Goal: Complete application form: Complete application form

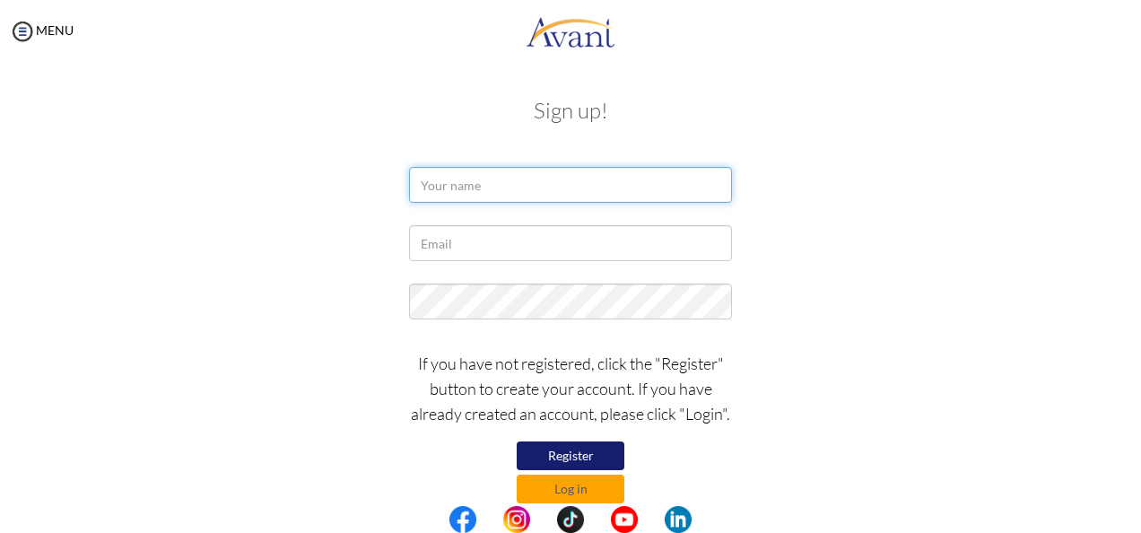
click at [474, 190] on input "text" at bounding box center [570, 185] width 323 height 36
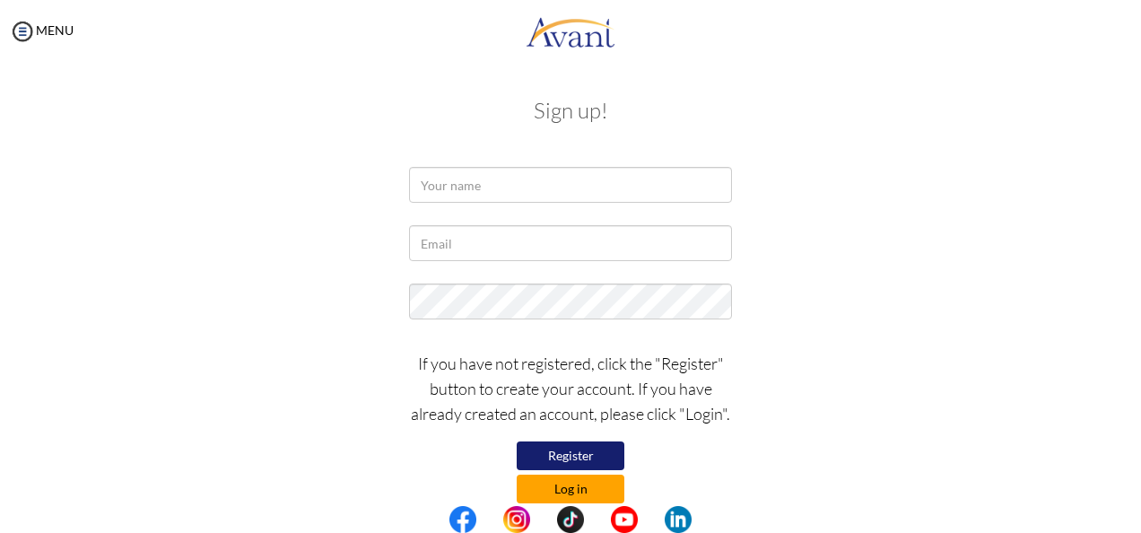
click at [587, 488] on button "Log in" at bounding box center [571, 488] width 108 height 29
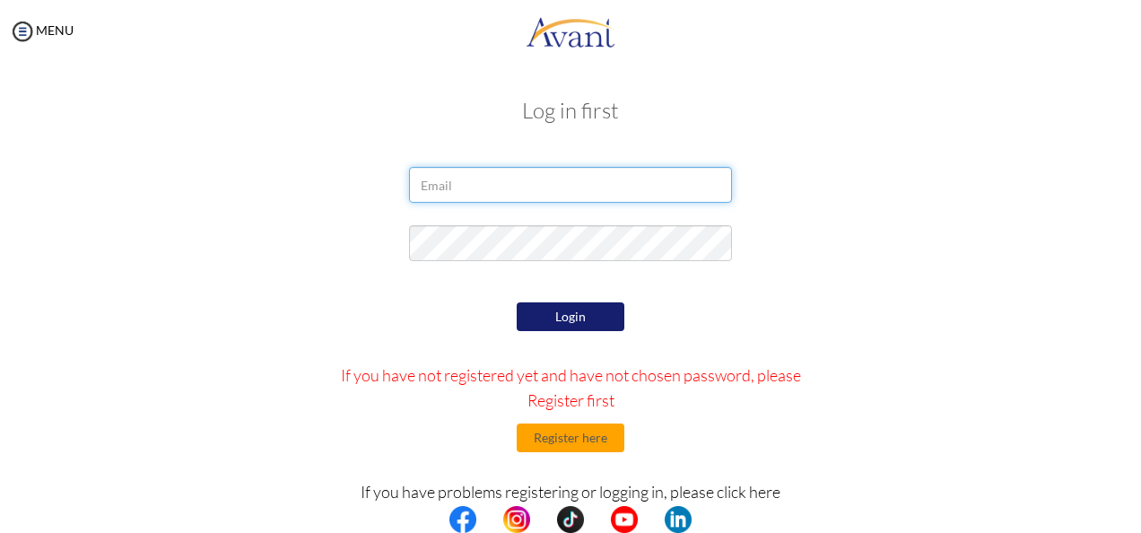
click at [474, 193] on input "email" at bounding box center [570, 185] width 323 height 36
type input "[EMAIL_ADDRESS][DOMAIN_NAME]"
click at [552, 186] on input "[EMAIL_ADDRESS][DOMAIN_NAME]" at bounding box center [570, 185] width 323 height 36
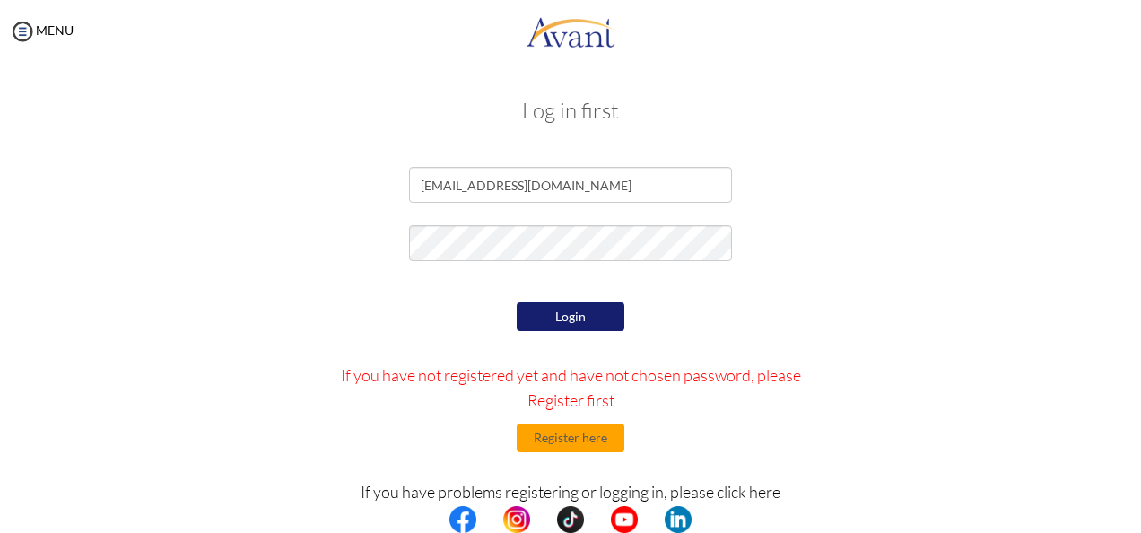
click at [570, 310] on button "Login" at bounding box center [571, 316] width 108 height 29
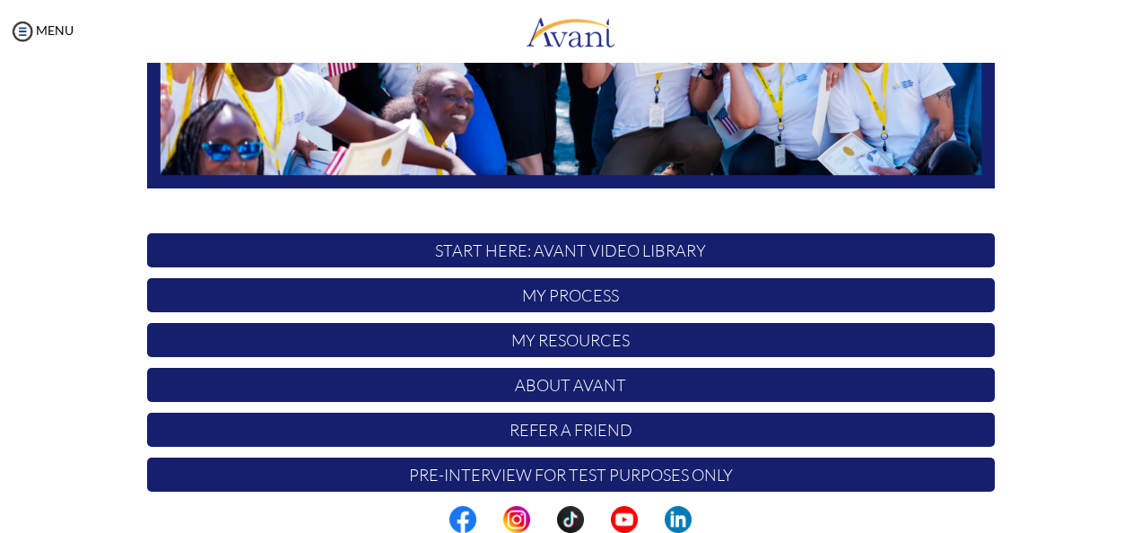
scroll to position [461, 0]
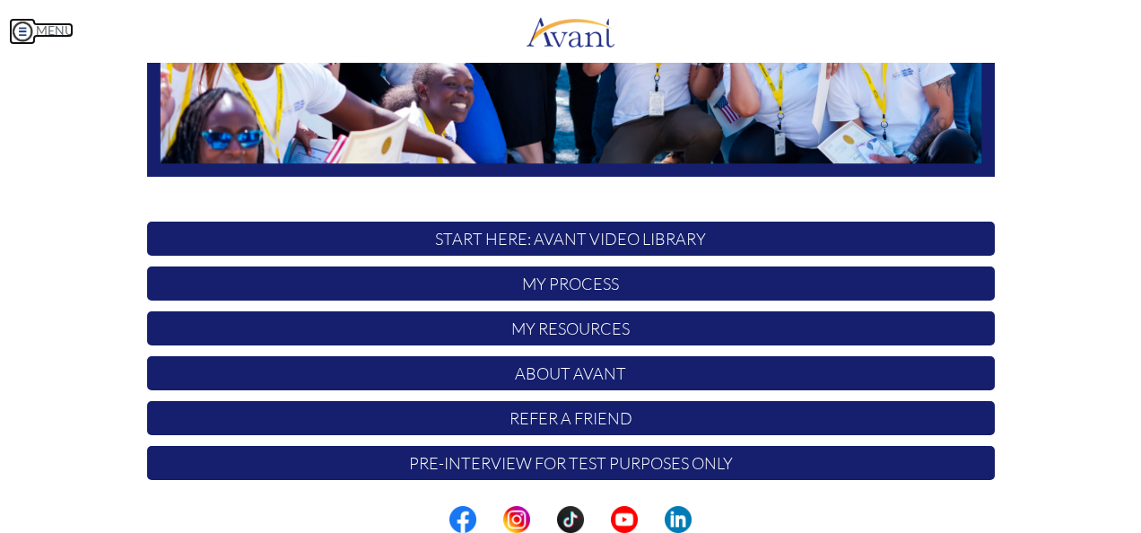
click at [26, 25] on img at bounding box center [22, 31] width 27 height 27
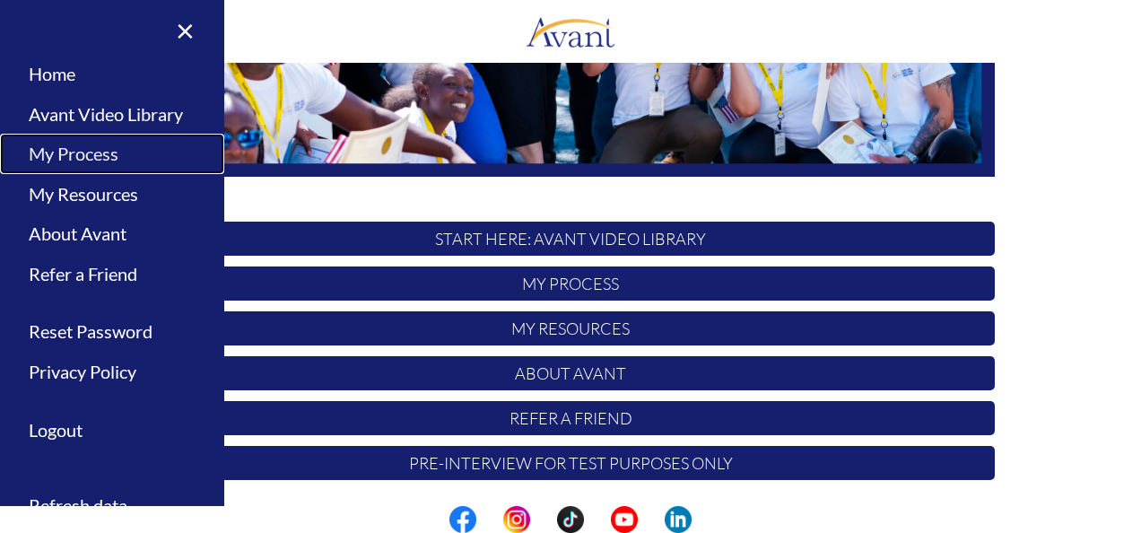
click at [61, 147] on link "My Process" at bounding box center [112, 154] width 224 height 40
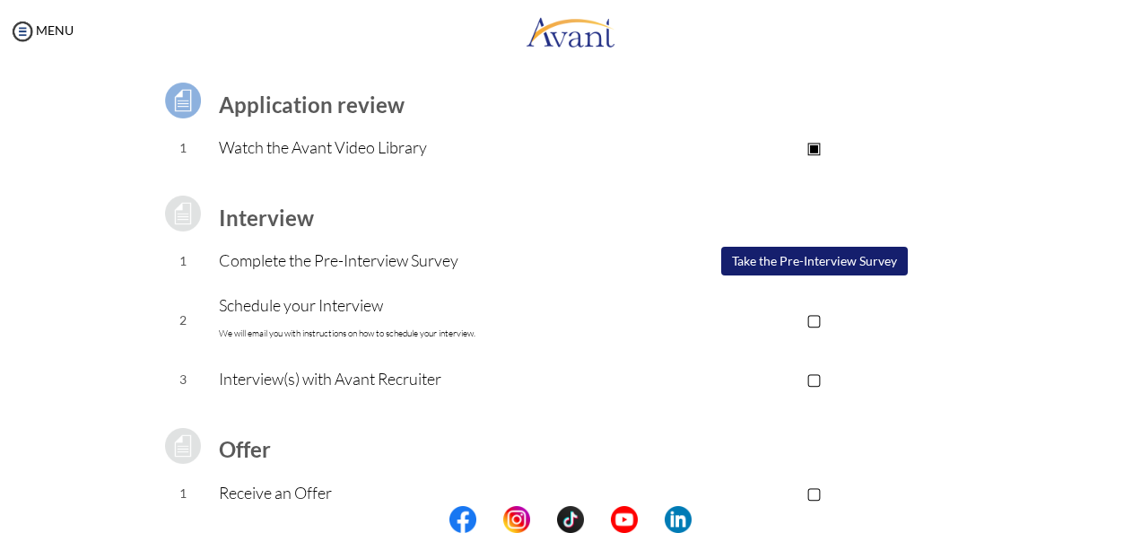
scroll to position [124, 0]
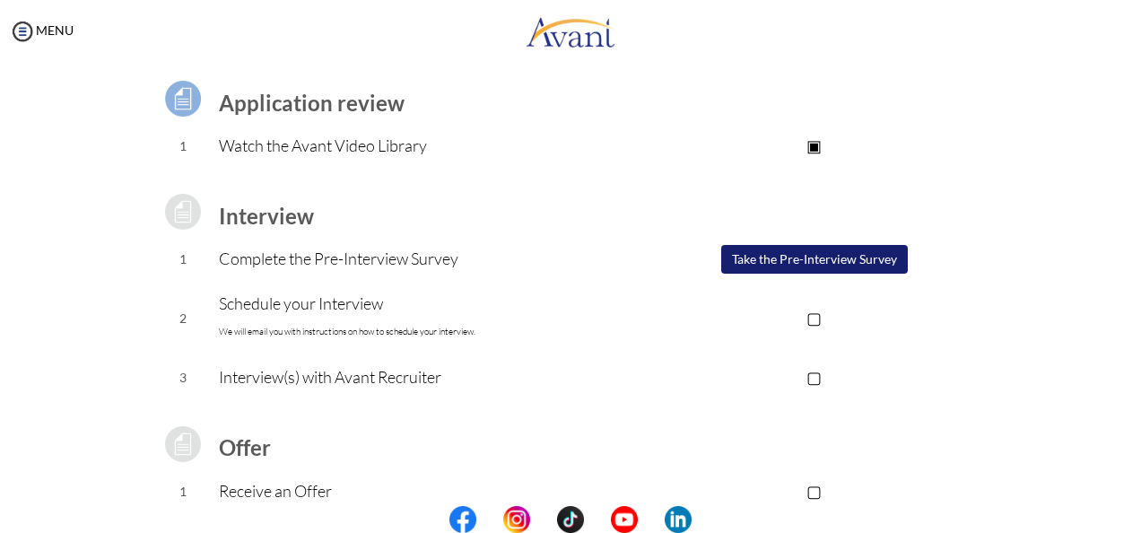
click at [837, 265] on button "Take the Pre-Interview Survey" at bounding box center [814, 259] width 187 height 29
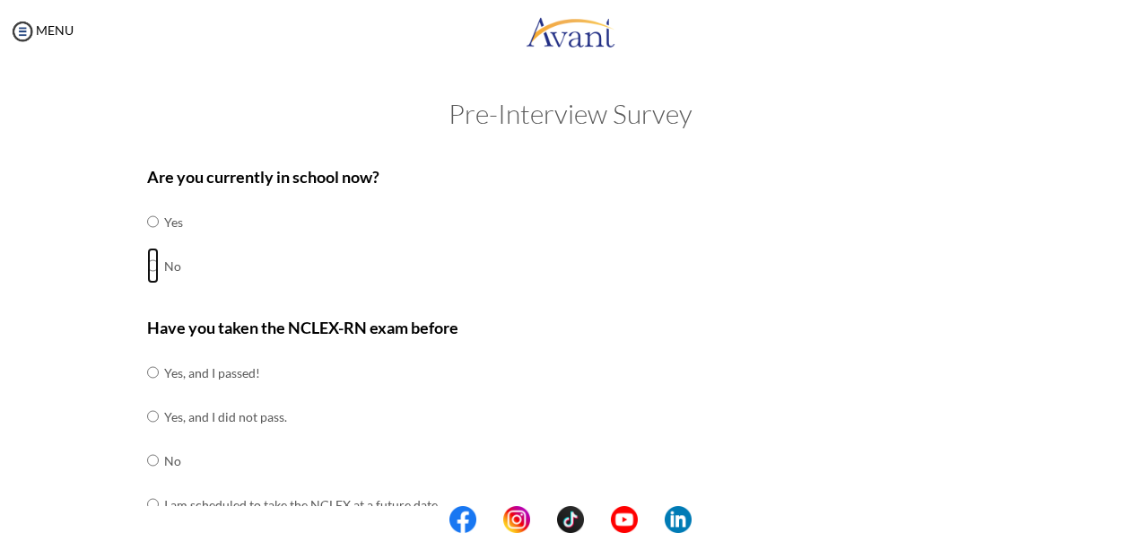
click at [147, 264] on input "radio" at bounding box center [153, 266] width 12 height 36
radio input "true"
click at [147, 461] on input "radio" at bounding box center [153, 460] width 12 height 36
radio input "true"
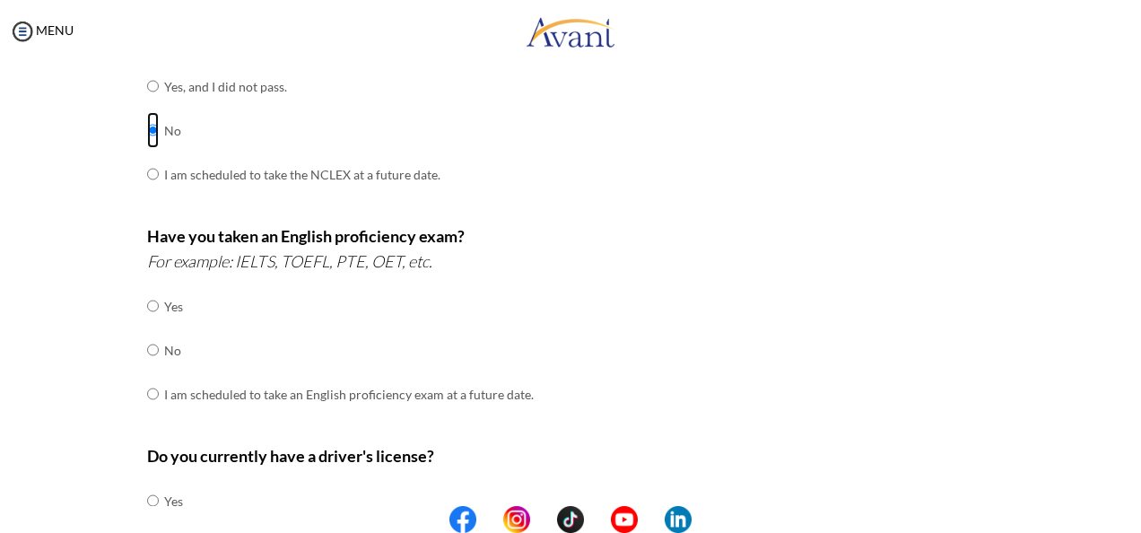
scroll to position [335, 0]
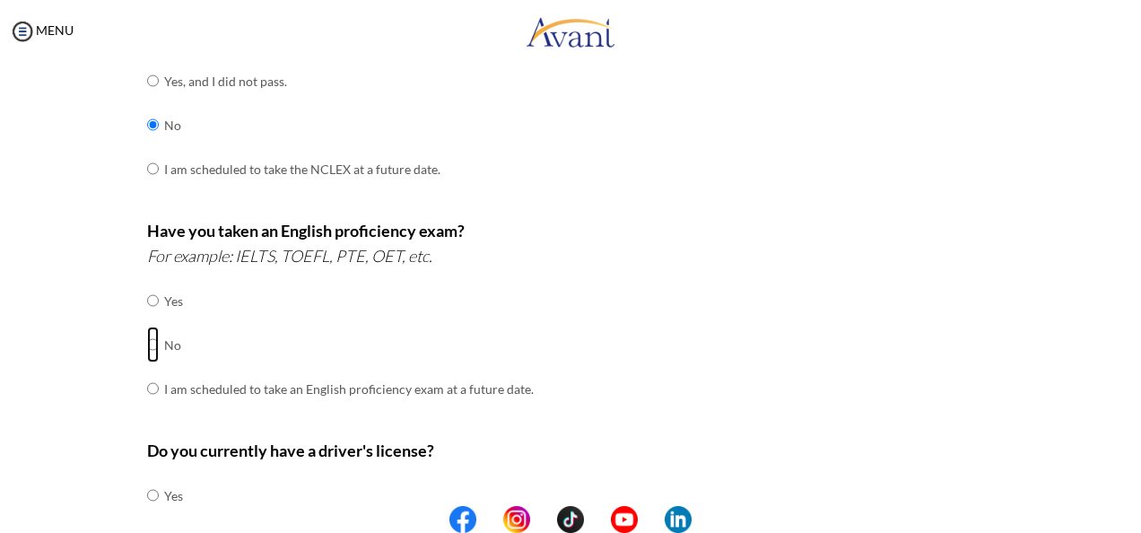
click at [147, 341] on input "radio" at bounding box center [153, 344] width 12 height 36
radio input "true"
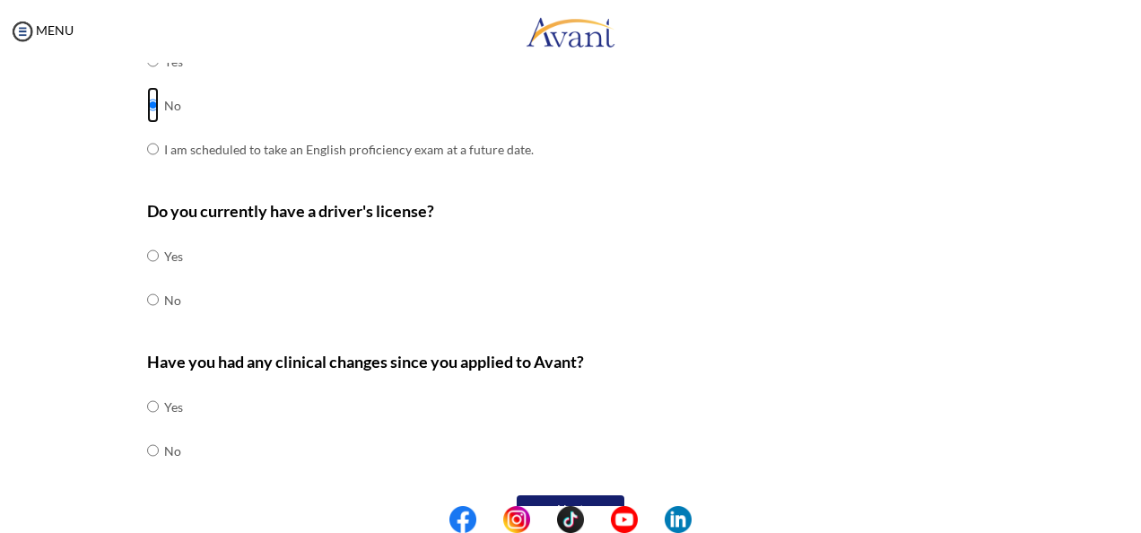
scroll to position [585, 0]
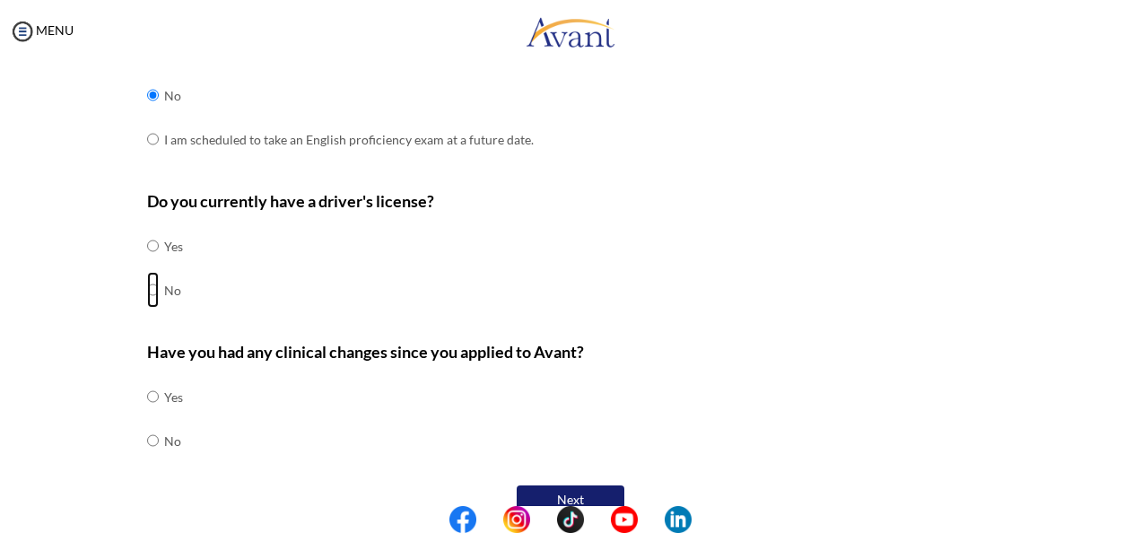
click at [147, 287] on input "radio" at bounding box center [153, 290] width 12 height 36
radio input "true"
click at [147, 436] on input "radio" at bounding box center [153, 440] width 12 height 36
radio input "true"
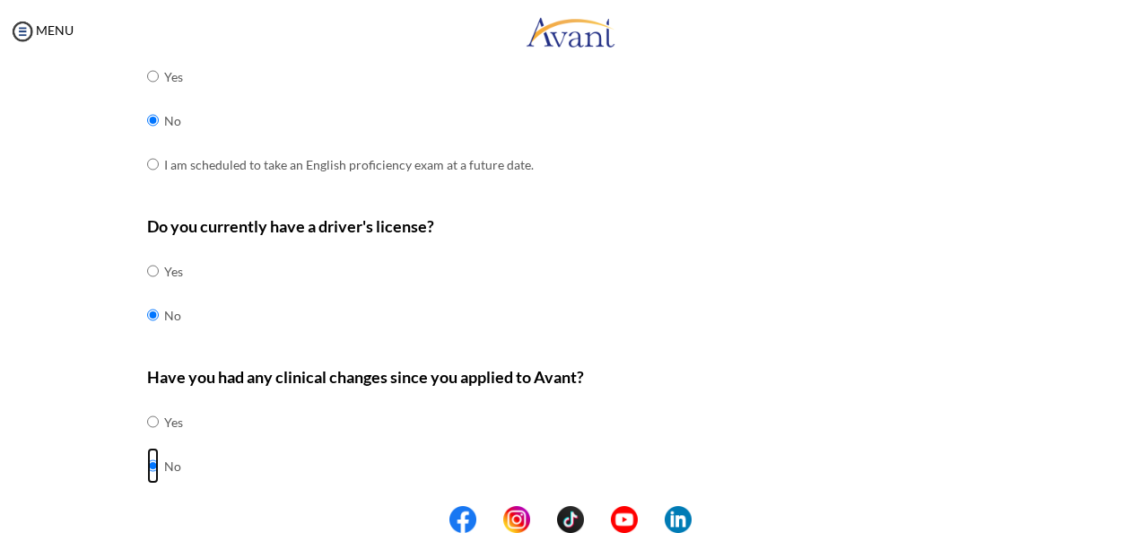
scroll to position [612, 0]
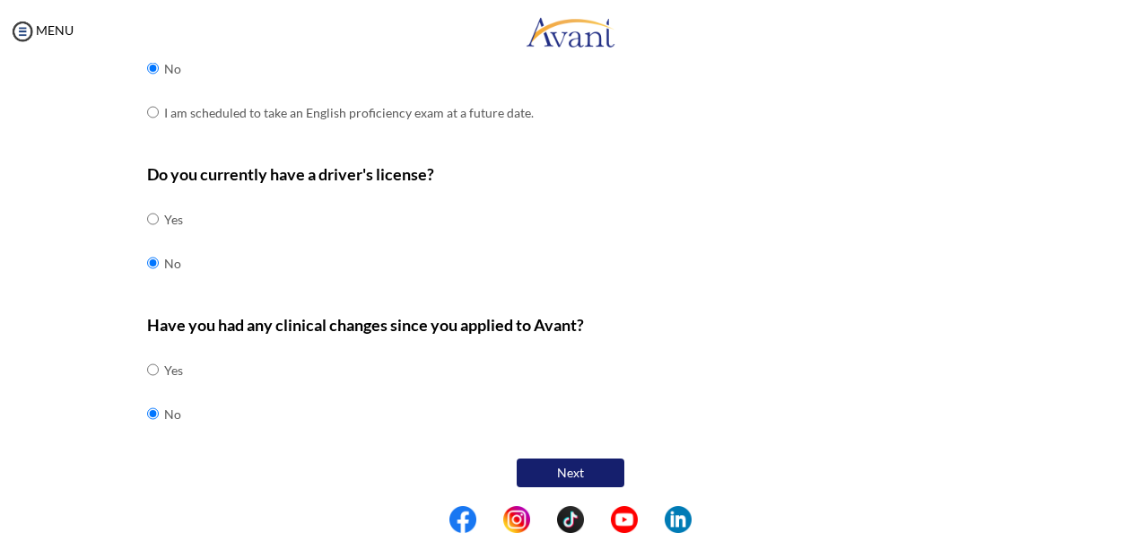
click at [567, 465] on button "Next" at bounding box center [571, 472] width 108 height 29
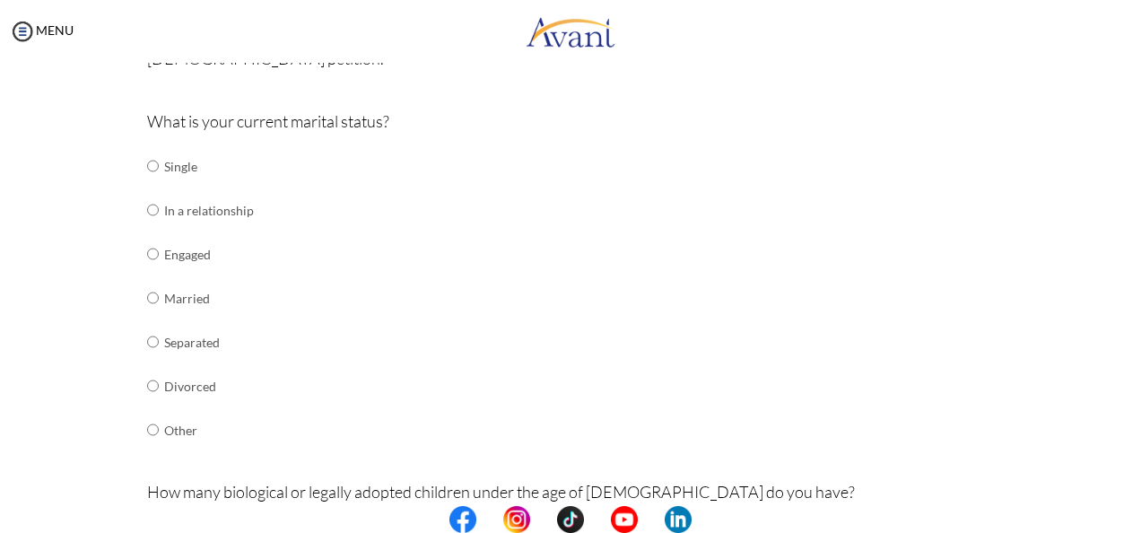
scroll to position [186, 0]
click at [147, 294] on input "radio" at bounding box center [153, 297] width 12 height 36
radio input "true"
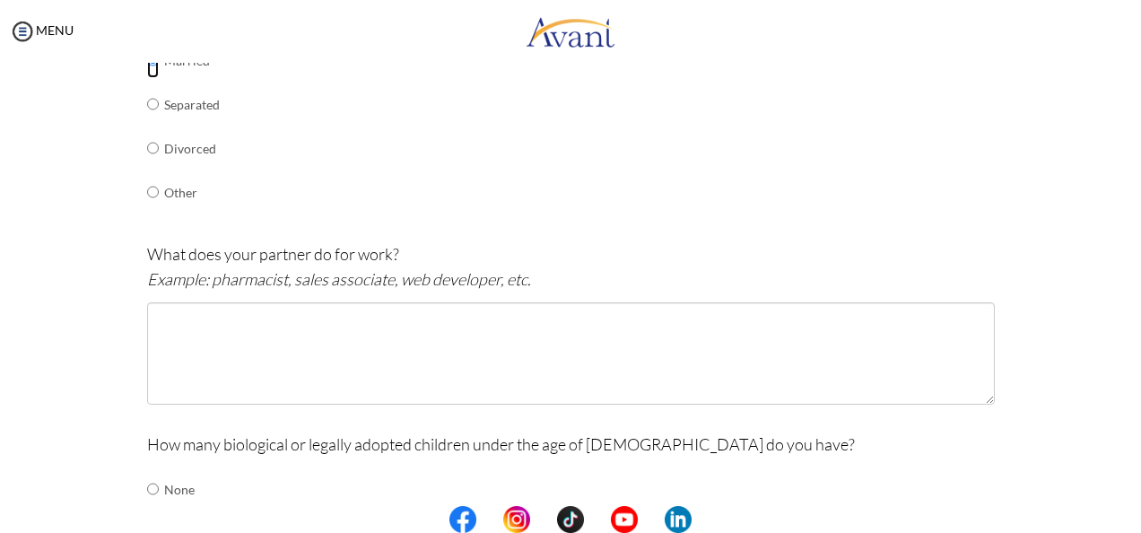
scroll to position [424, 0]
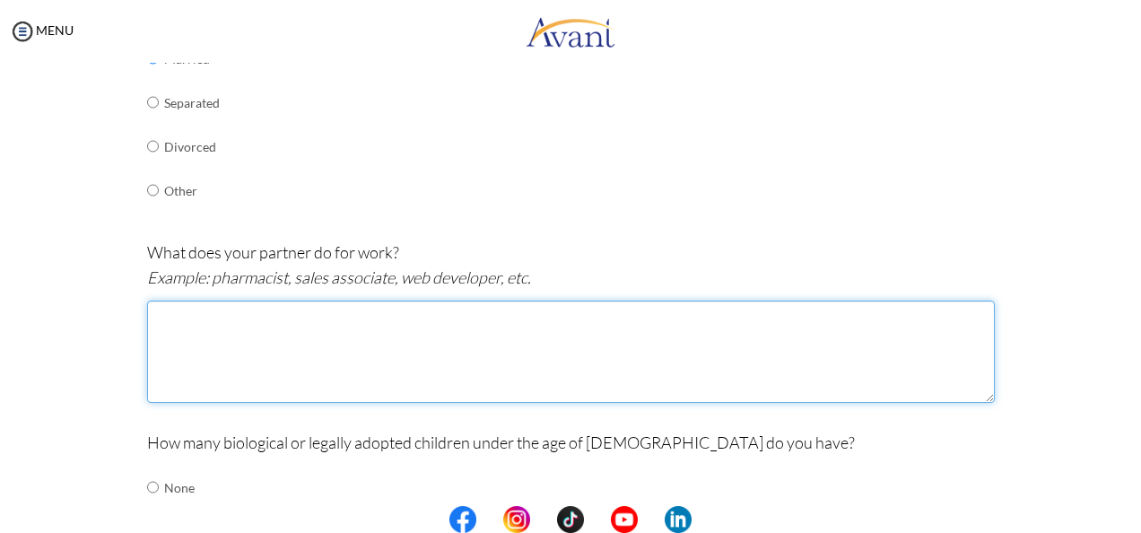
click at [251, 337] on textarea at bounding box center [570, 351] width 847 height 102
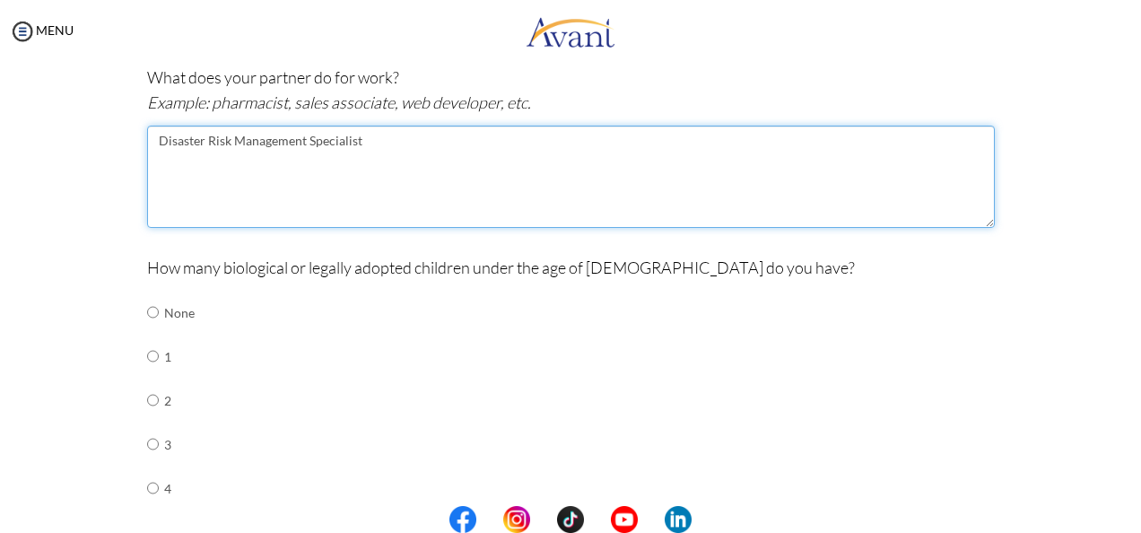
scroll to position [601, 0]
type textarea "Disaster Risk Management Specialist"
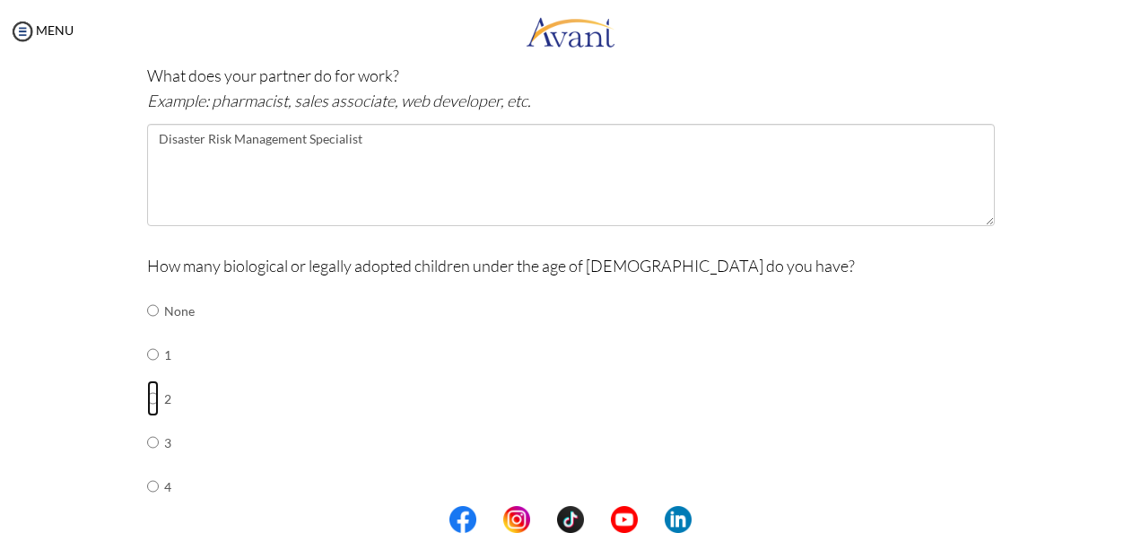
click at [147, 390] on input "radio" at bounding box center [153, 398] width 12 height 36
radio input "true"
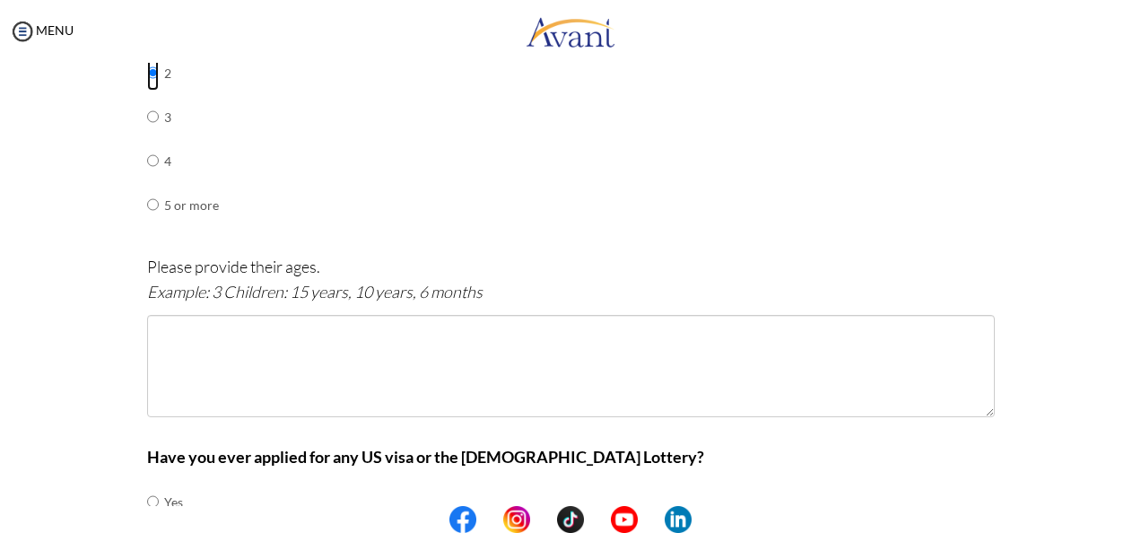
scroll to position [930, 0]
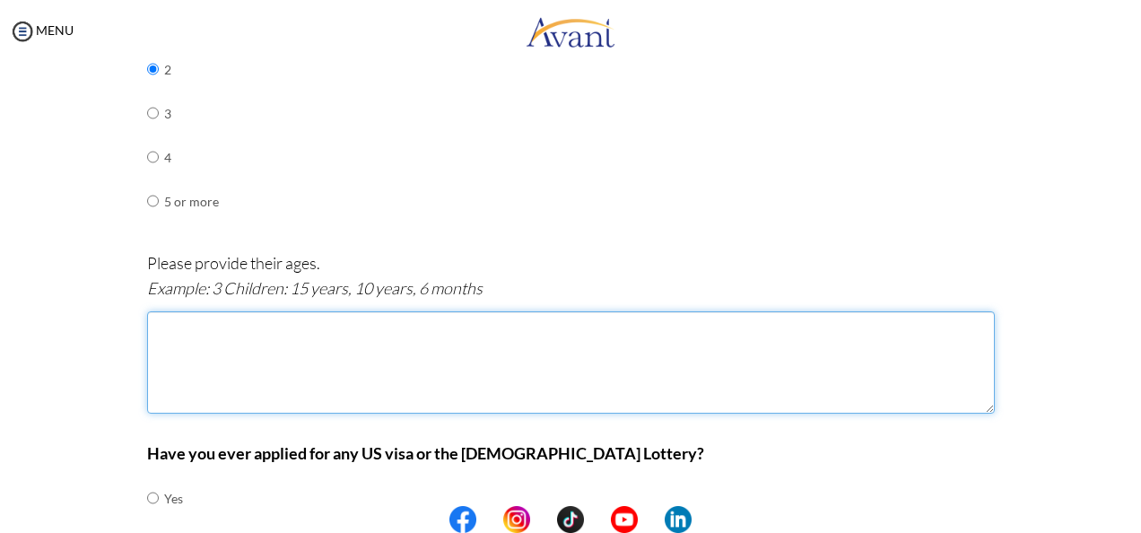
click at [213, 341] on textarea at bounding box center [570, 362] width 847 height 102
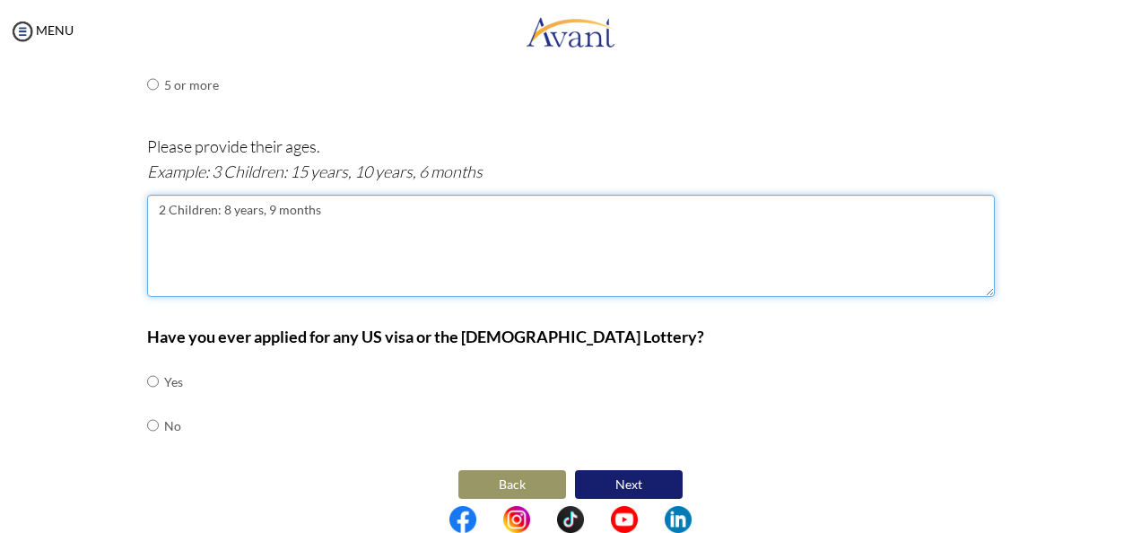
scroll to position [1056, 0]
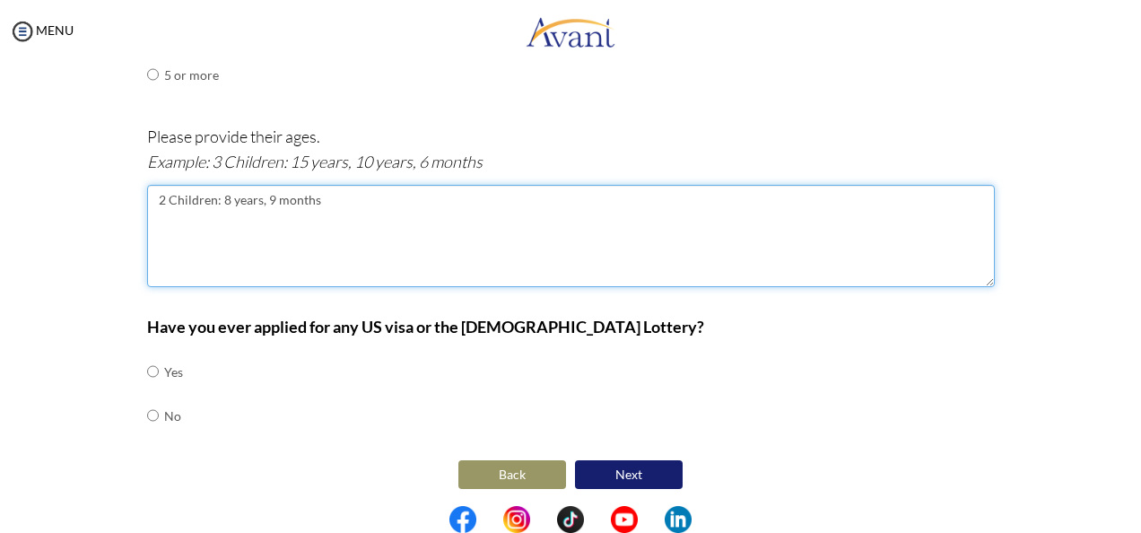
type textarea "2 Children: 8 years, 9 months"
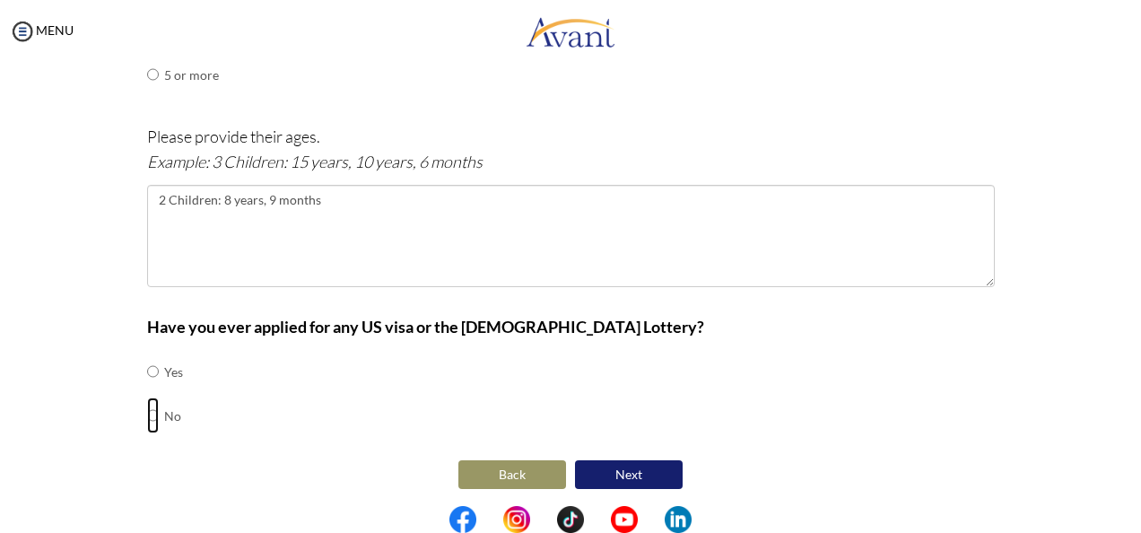
click at [147, 408] on input "radio" at bounding box center [153, 415] width 12 height 36
radio input "true"
click at [621, 461] on button "Next" at bounding box center [629, 474] width 108 height 29
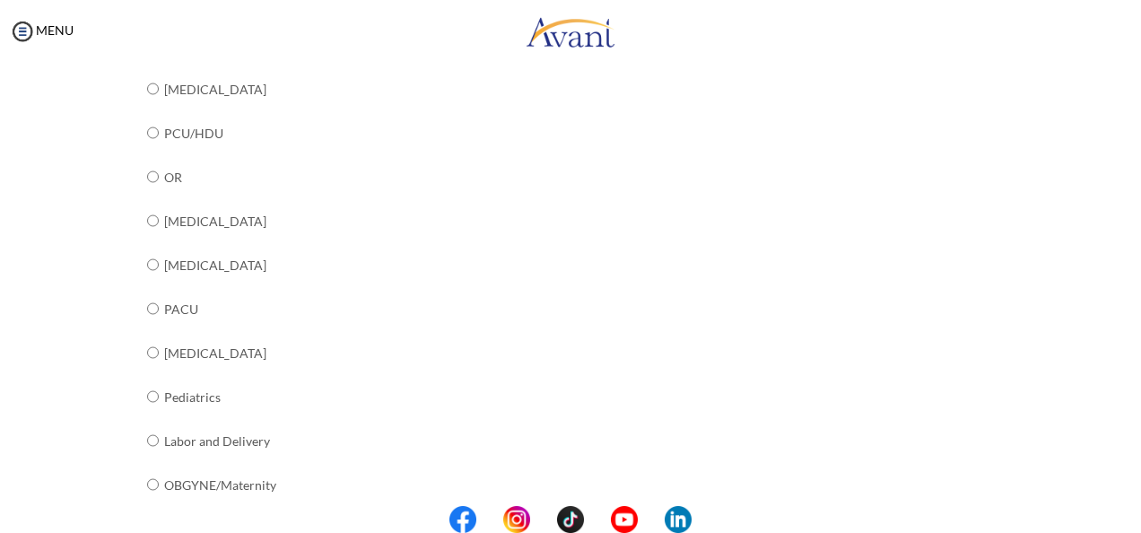
scroll to position [520, 0]
drag, startPoint x: 1096, startPoint y: 452, endPoint x: 1094, endPoint y: 476, distance: 24.3
click at [1094, 476] on div "Pre-Interview Survey Are you currently in school now? Yes No Have you taken the…" at bounding box center [570, 201] width 1105 height 1247
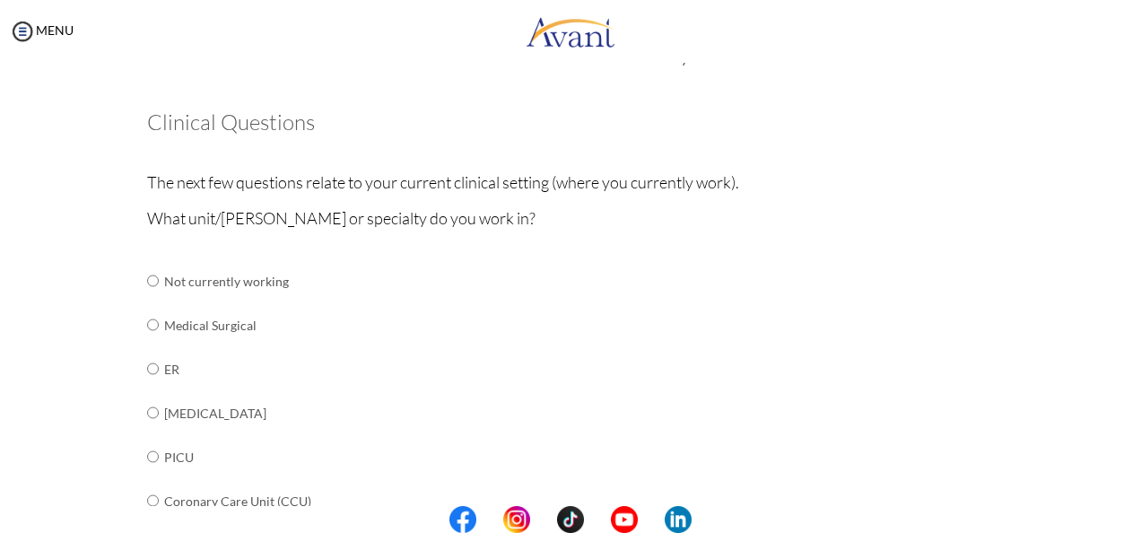
scroll to position [61, 0]
click at [147, 324] on input "radio" at bounding box center [153, 327] width 12 height 36
radio input "true"
click at [147, 367] on input "radio" at bounding box center [153, 370] width 12 height 36
radio input "true"
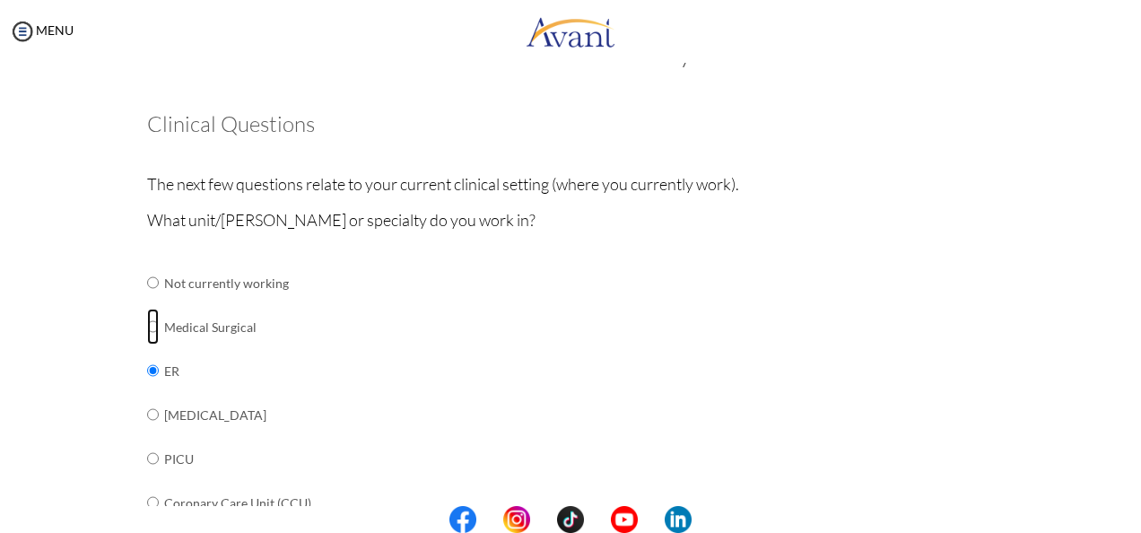
click at [147, 326] on input "radio" at bounding box center [153, 327] width 12 height 36
radio input "true"
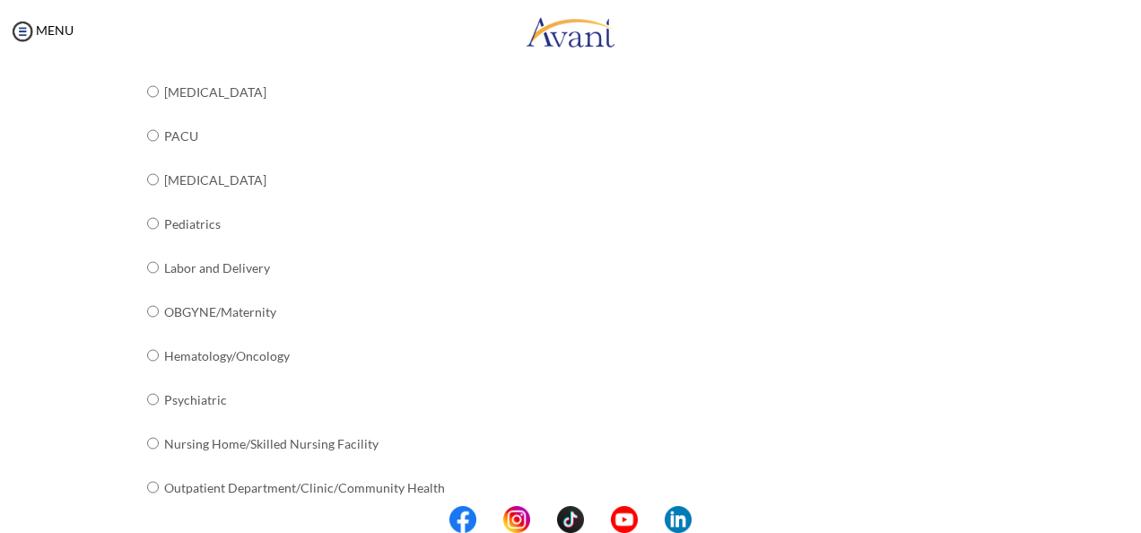
scroll to position [762, 0]
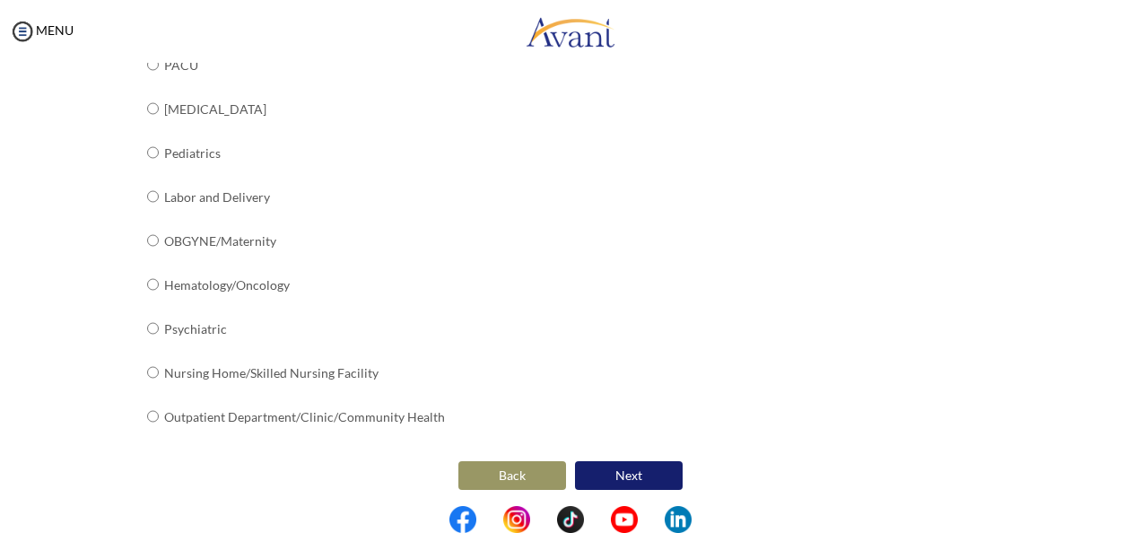
click at [646, 465] on button "Next" at bounding box center [629, 475] width 108 height 29
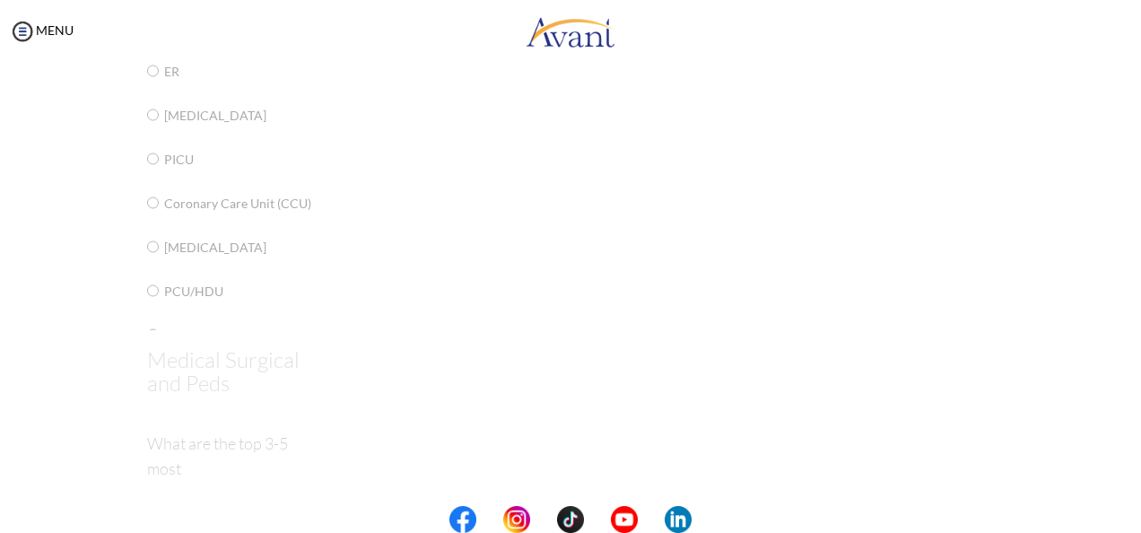
scroll to position [36, 0]
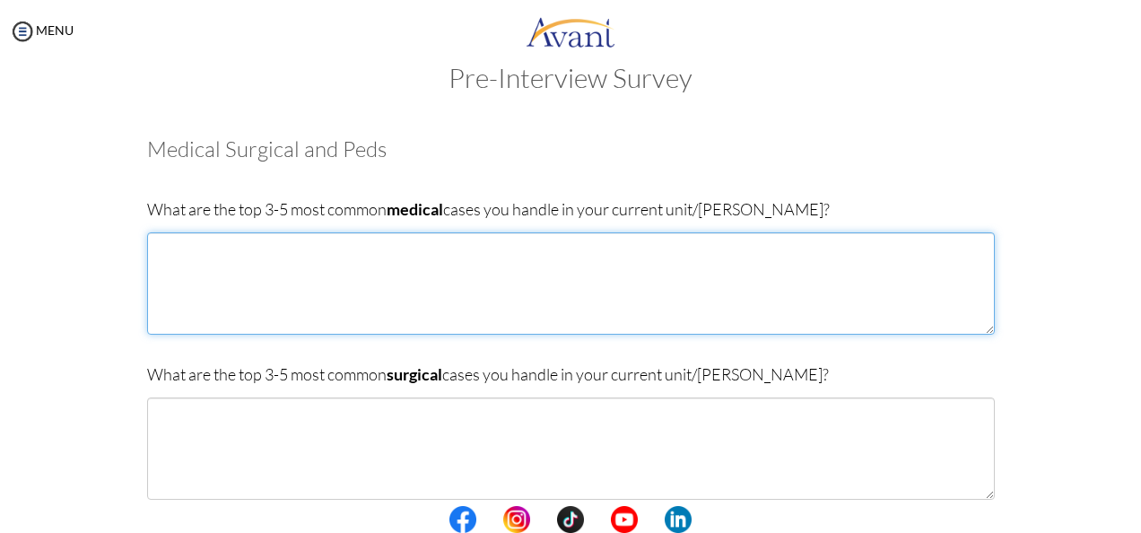
click at [398, 280] on textarea at bounding box center [570, 283] width 847 height 102
type textarea "1. [PERSON_NAME] 2. CHF 3. DM 4. AKI on CKD 5. CLD"
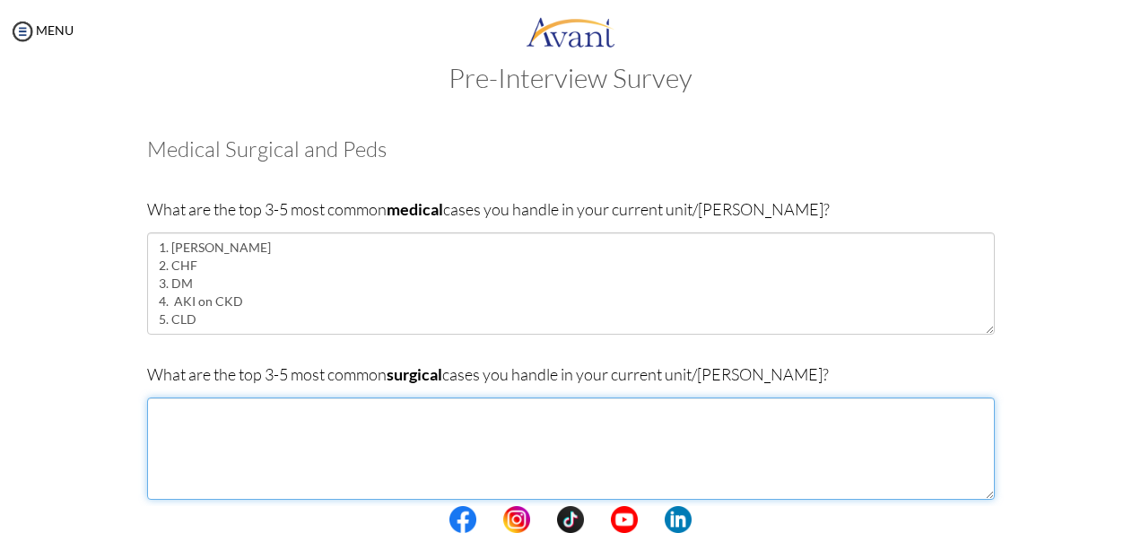
click at [243, 439] on textarea at bounding box center [570, 448] width 847 height 102
click at [268, 413] on textarea "1. Accidental Injury" at bounding box center [570, 448] width 847 height 102
click at [198, 431] on textarea "1. Accidental Injury (Head, Abdominal, Chest) 2." at bounding box center [570, 448] width 847 height 102
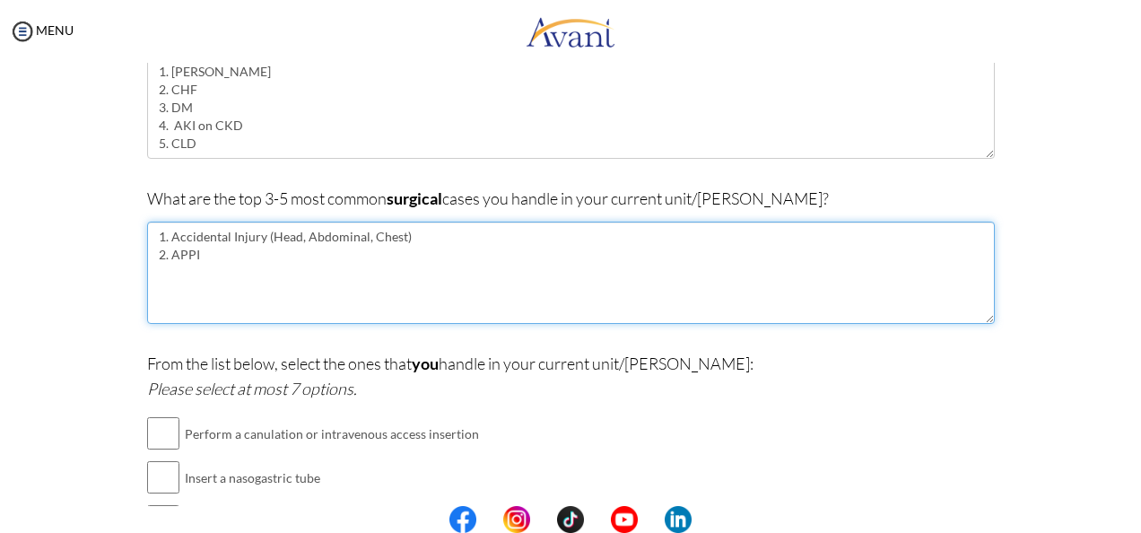
scroll to position [213, 0]
click at [334, 299] on textarea "1. Accidental Injury (Head, Abdominal, Chest) 2. APPENDICITIS" at bounding box center [570, 271] width 847 height 102
click at [185, 269] on textarea "1. Accidental Injury (Head, Abdominal, Chest) 2. Appendicitis 3." at bounding box center [570, 271] width 847 height 102
click at [167, 270] on textarea "1. Accidental Injury (Head, Abdominal, Chest) 2. Appendicitis 3. intestinal obs…" at bounding box center [570, 271] width 847 height 102
click at [228, 269] on textarea "1. Accidental Injury (Head, Abdominal, Chest) 2. Appendicitis 3. Intestinal obs…" at bounding box center [570, 271] width 847 height 102
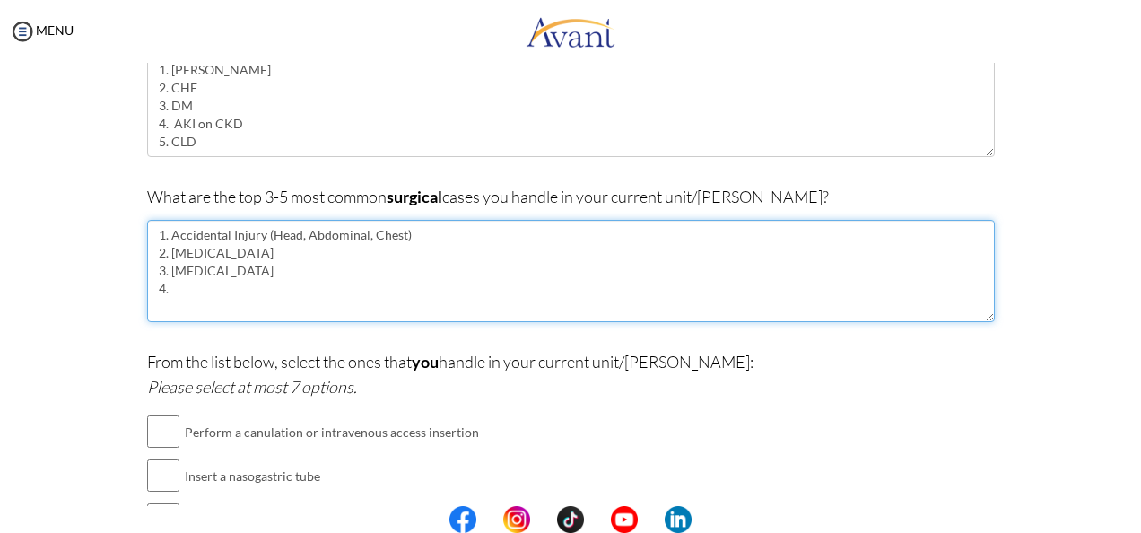
click at [185, 282] on textarea "1. Accidental Injury (Head, Abdominal, Chest) 2. Appendicitis 3. Intestinal Obs…" at bounding box center [570, 271] width 847 height 102
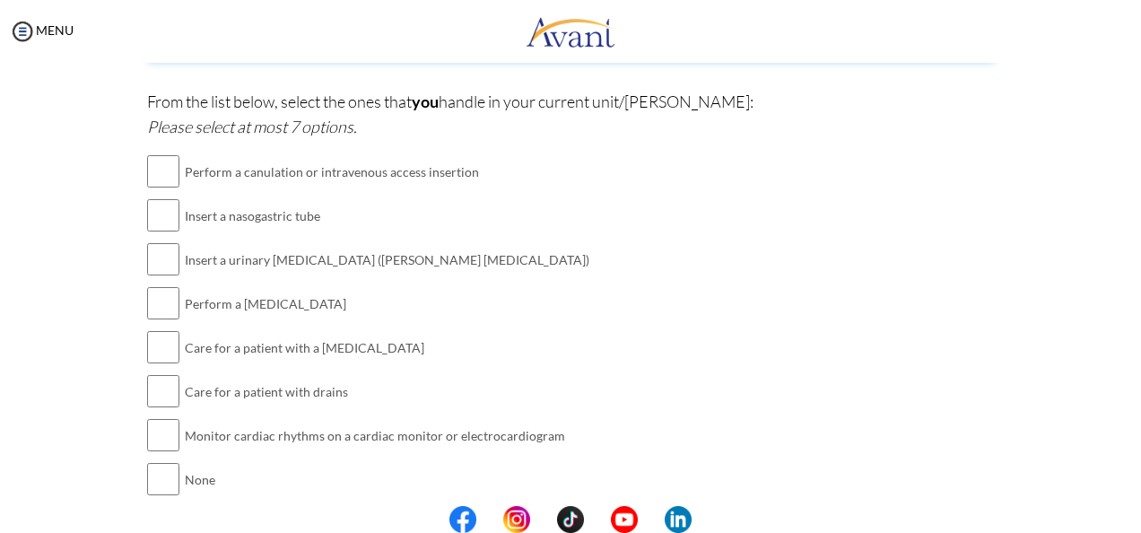
scroll to position [474, 0]
type textarea "1. Accidental Injury (Head, Abdominal, Chest) 2. [MEDICAL_DATA] 3. [MEDICAL_DAT…"
click at [161, 165] on input "checkbox" at bounding box center [163, 170] width 32 height 36
checkbox input "true"
click at [157, 208] on input "checkbox" at bounding box center [163, 214] width 32 height 36
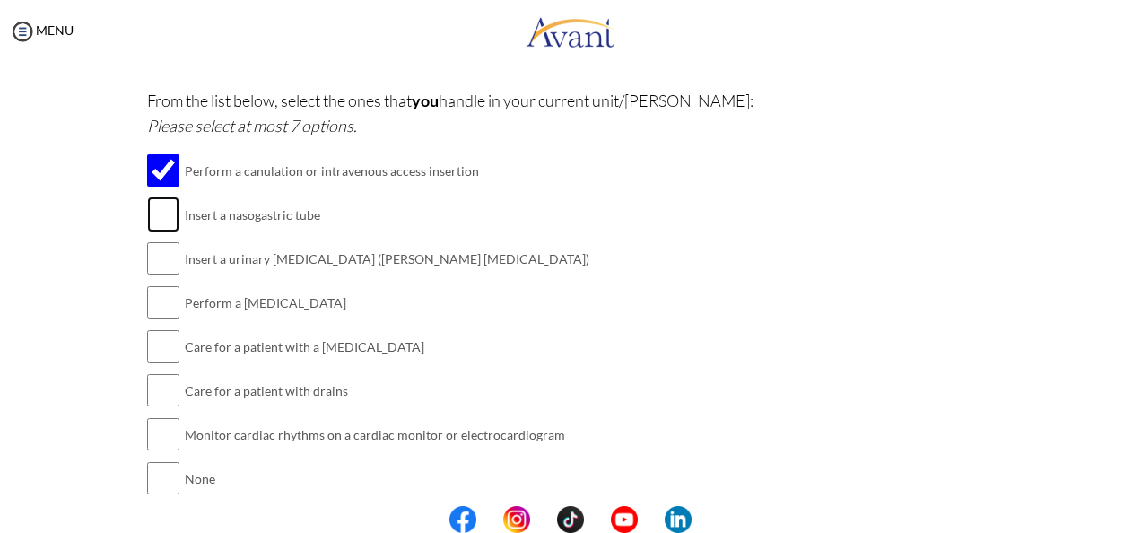
checkbox input "true"
click at [157, 255] on input "checkbox" at bounding box center [163, 258] width 32 height 36
checkbox input "true"
click at [152, 301] on input "checkbox" at bounding box center [163, 302] width 32 height 36
checkbox input "true"
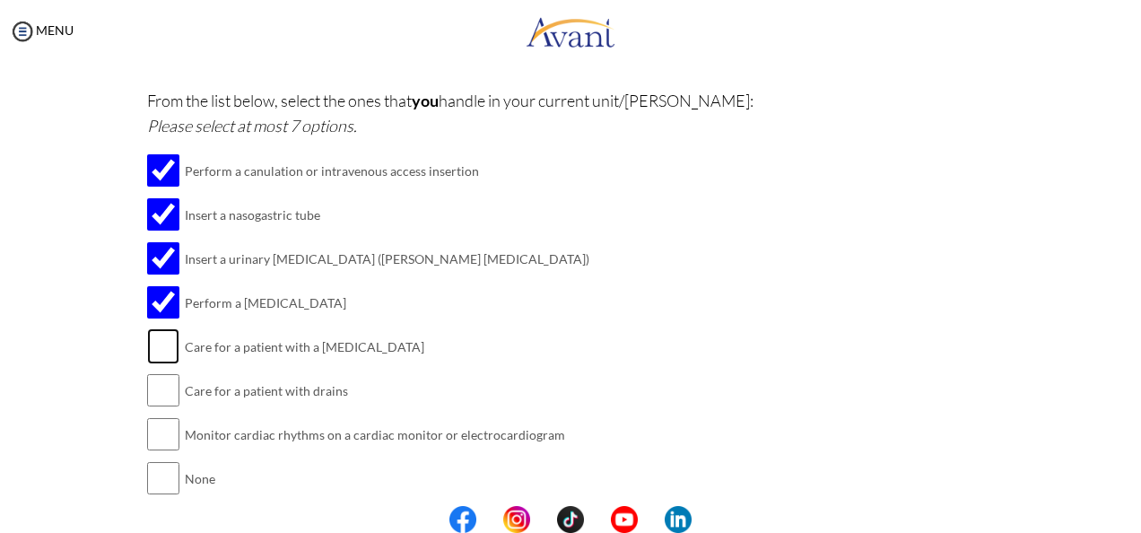
click at [155, 346] on input "checkbox" at bounding box center [163, 346] width 32 height 36
checkbox input "true"
click at [163, 386] on input "checkbox" at bounding box center [163, 390] width 32 height 36
checkbox input "true"
click at [150, 436] on input "checkbox" at bounding box center [163, 434] width 32 height 36
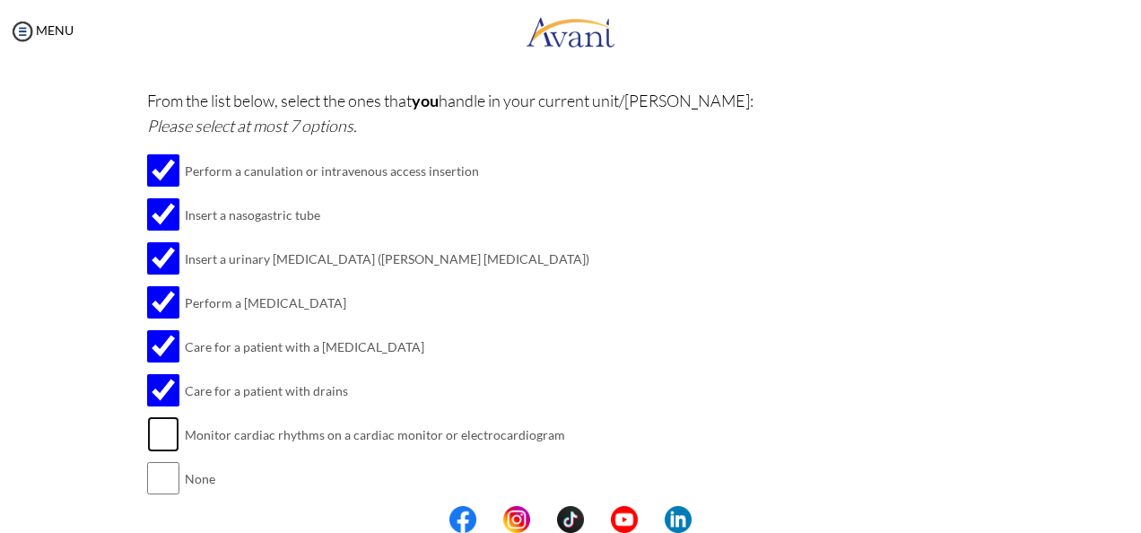
checkbox input "true"
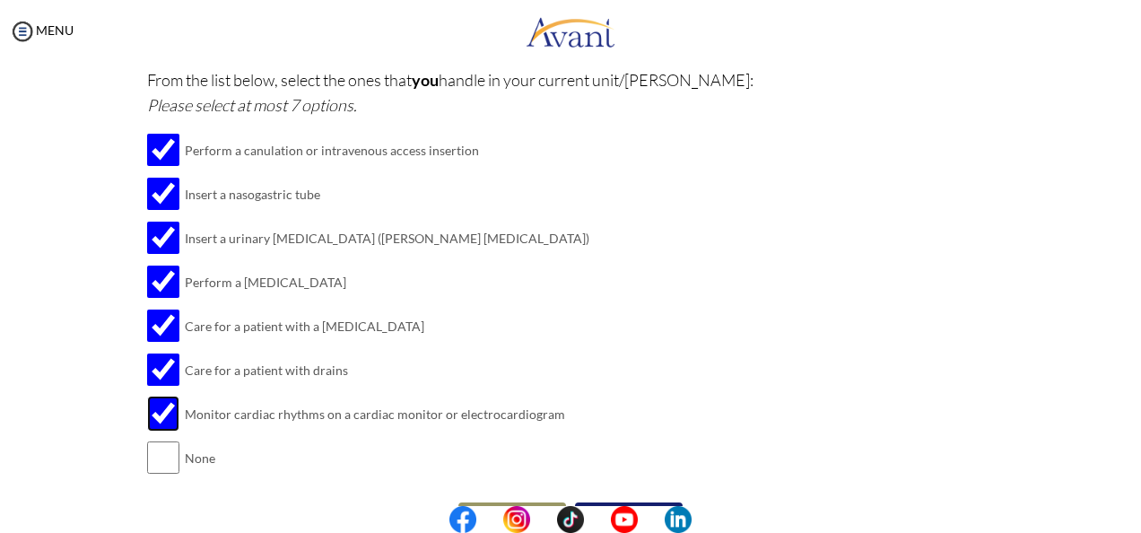
scroll to position [539, 0]
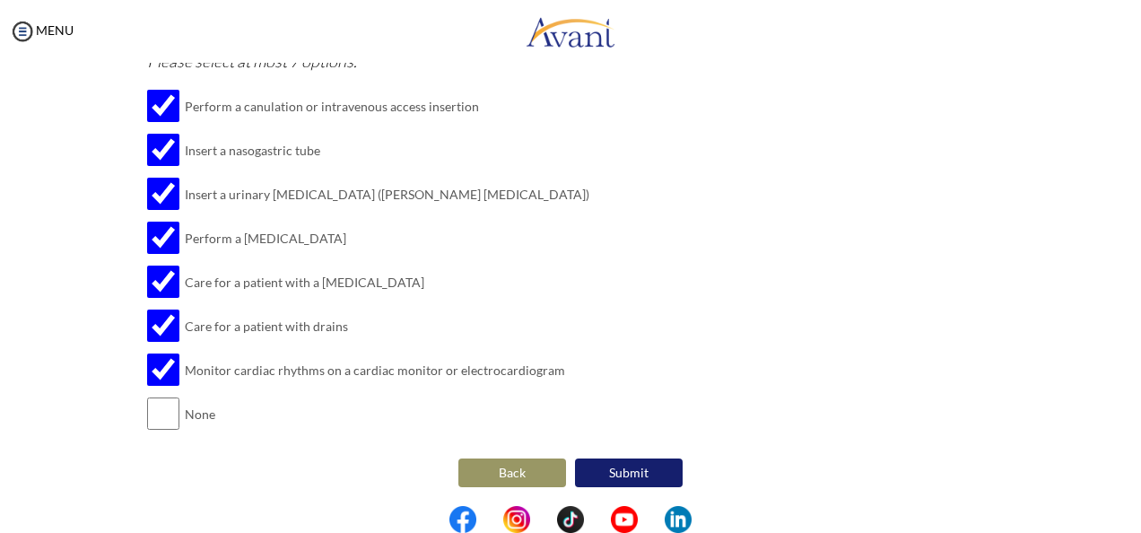
click at [613, 466] on button "Submit" at bounding box center [629, 472] width 108 height 29
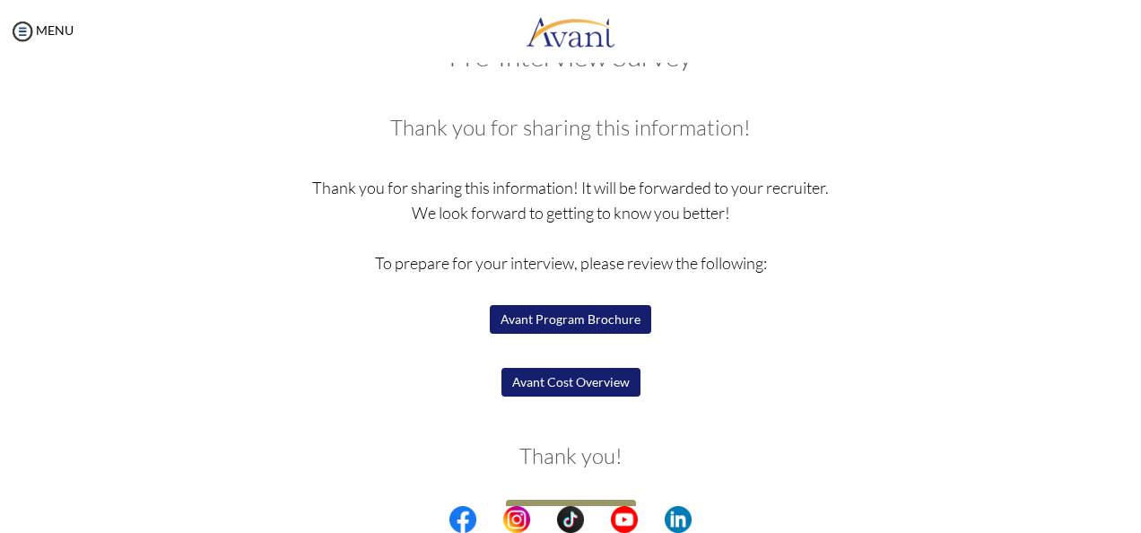
scroll to position [58, 0]
click at [547, 311] on button "Avant Program Brochure" at bounding box center [570, 318] width 161 height 29
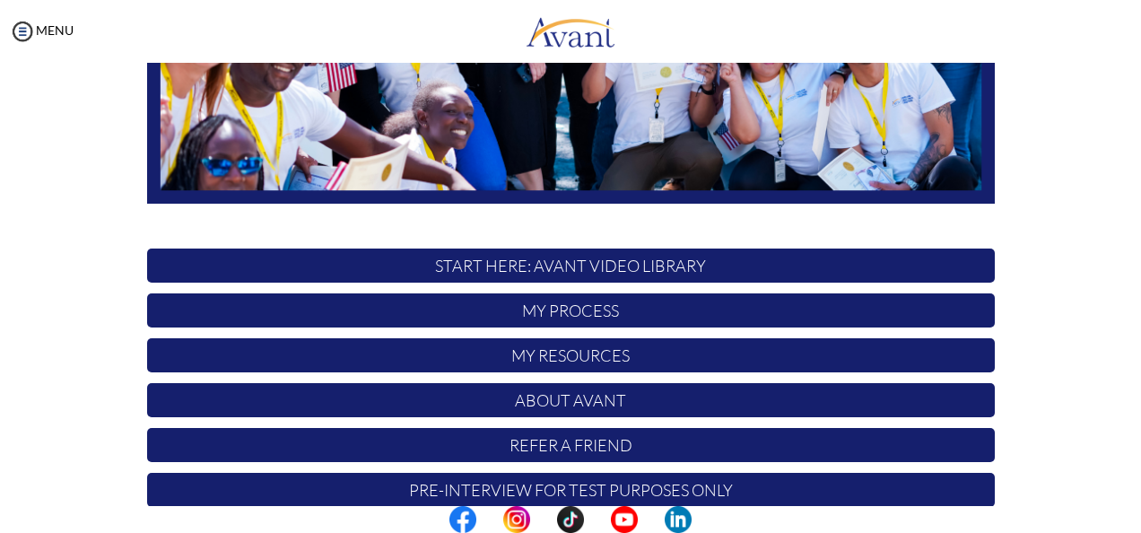
scroll to position [464, 0]
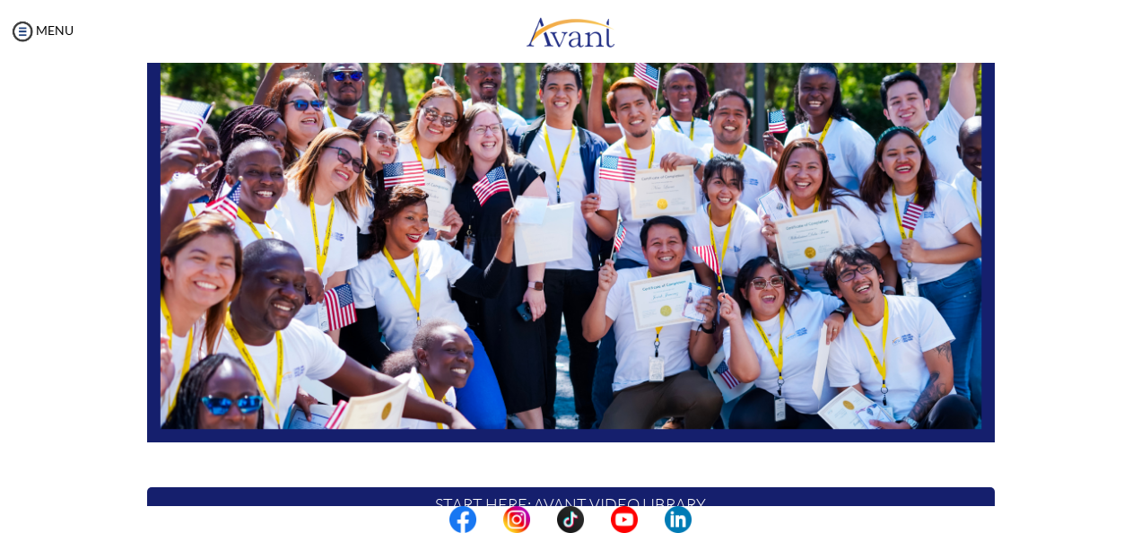
scroll to position [464, 0]
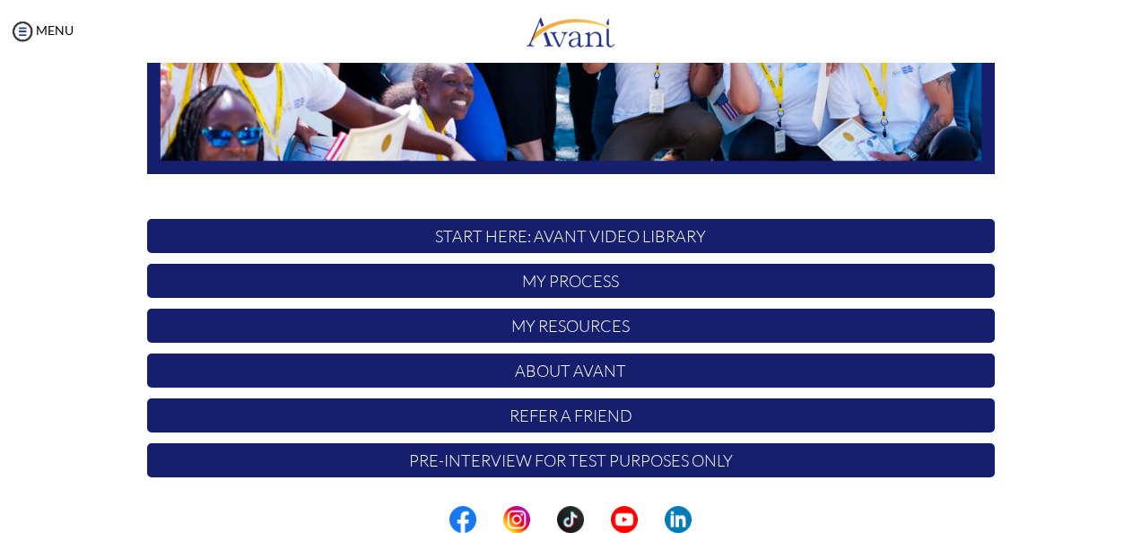
click at [550, 291] on p "My Process" at bounding box center [570, 281] width 847 height 34
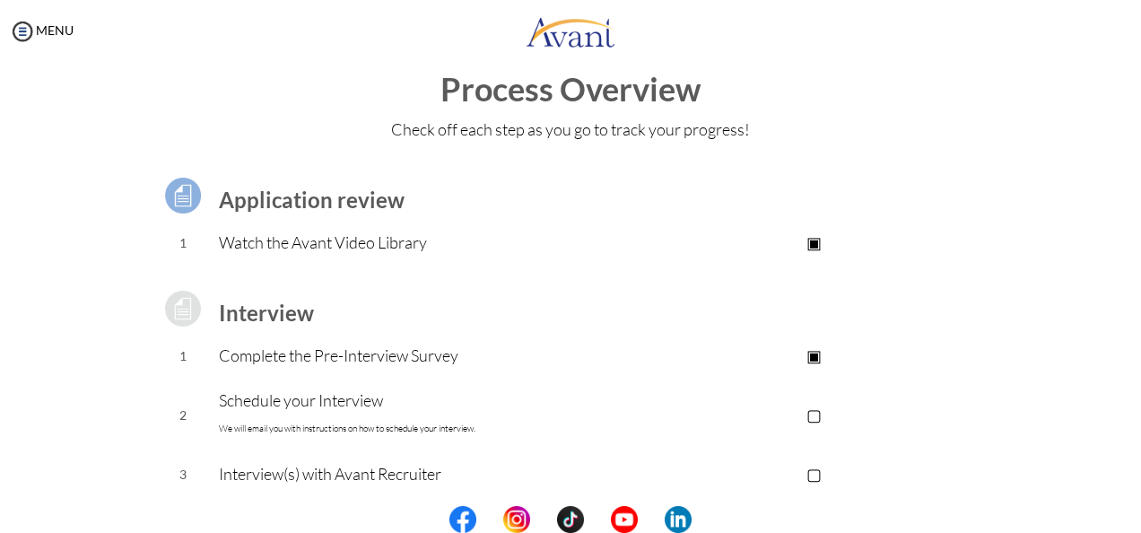
scroll to position [0, 0]
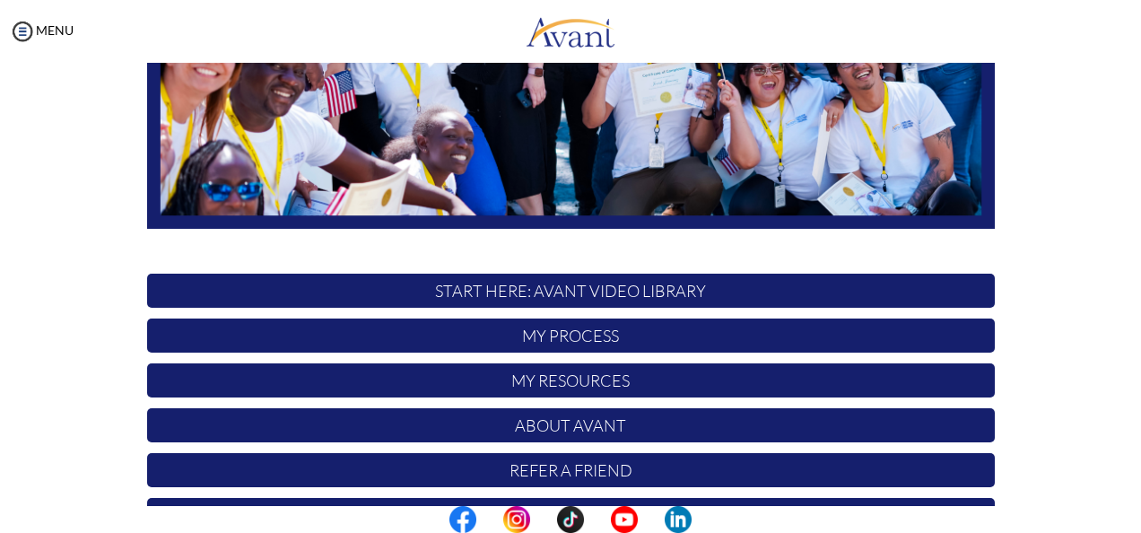
scroll to position [464, 0]
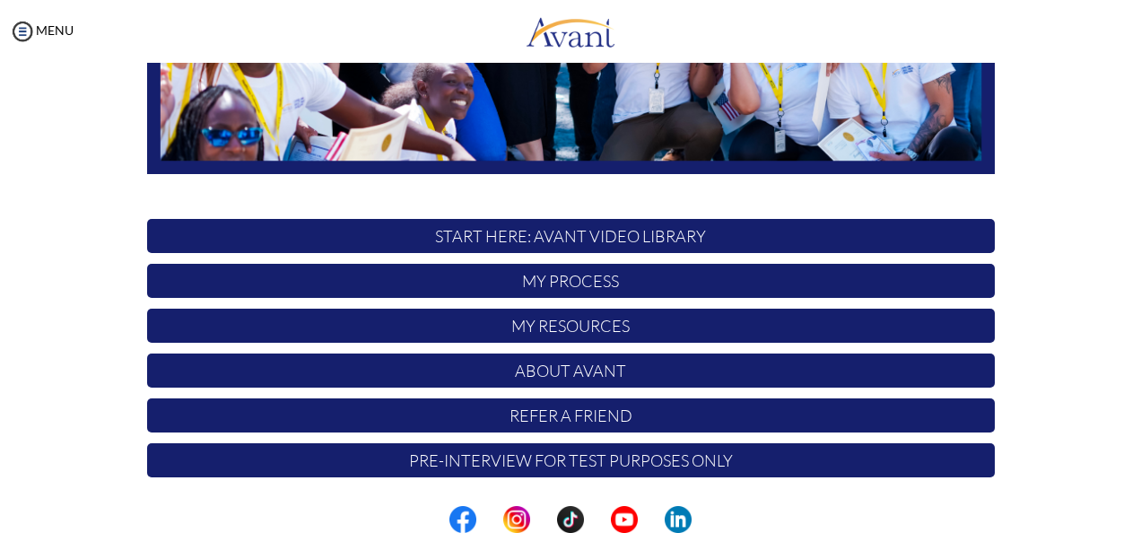
click at [488, 326] on p "My Resources" at bounding box center [570, 326] width 847 height 34
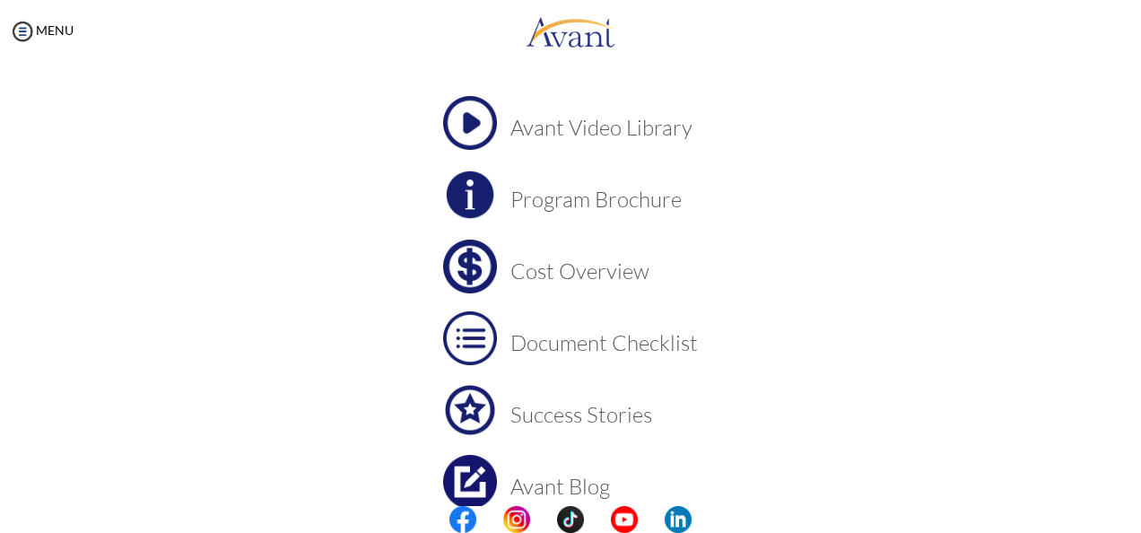
scroll to position [96, 0]
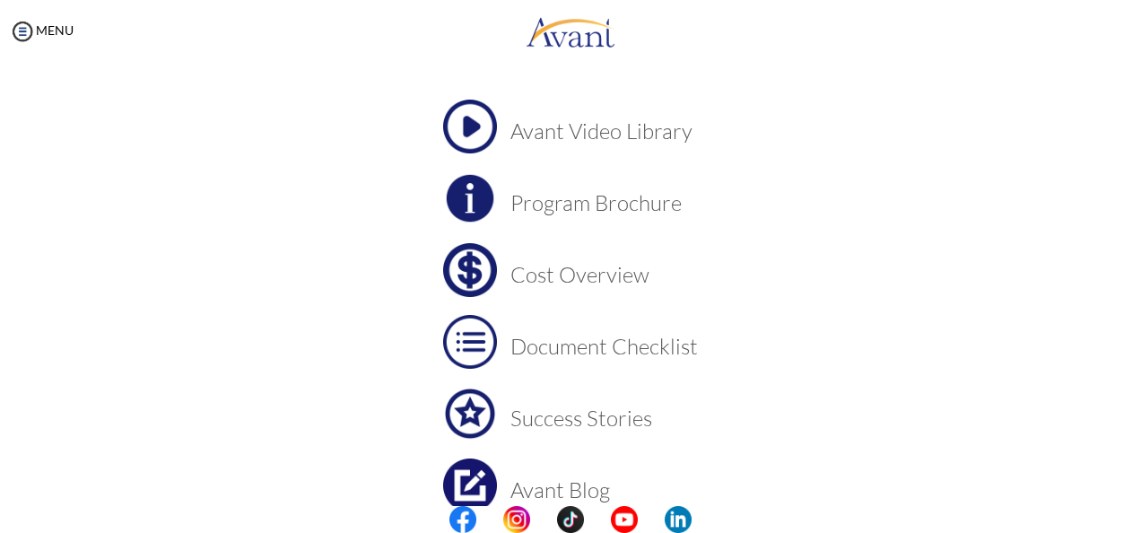
click at [548, 348] on h3 "Document Checklist" at bounding box center [603, 346] width 187 height 23
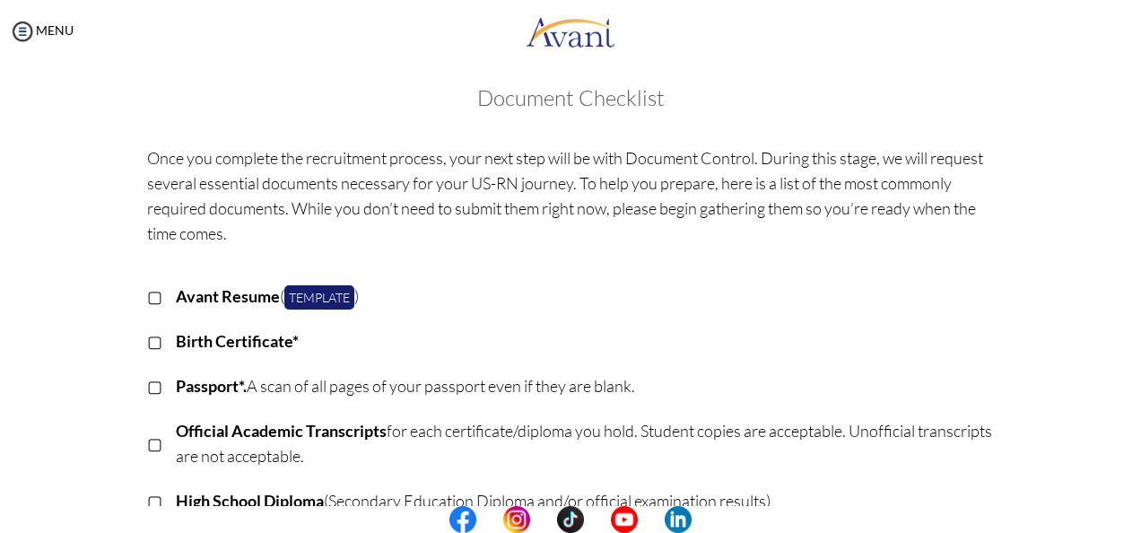
scroll to position [0, 0]
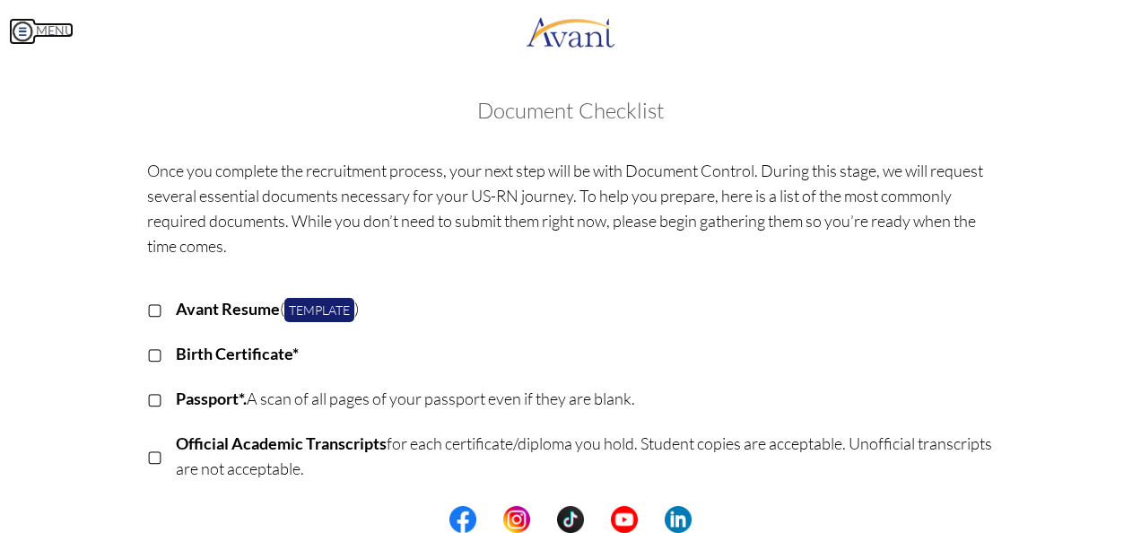
click at [22, 31] on img at bounding box center [22, 31] width 27 height 27
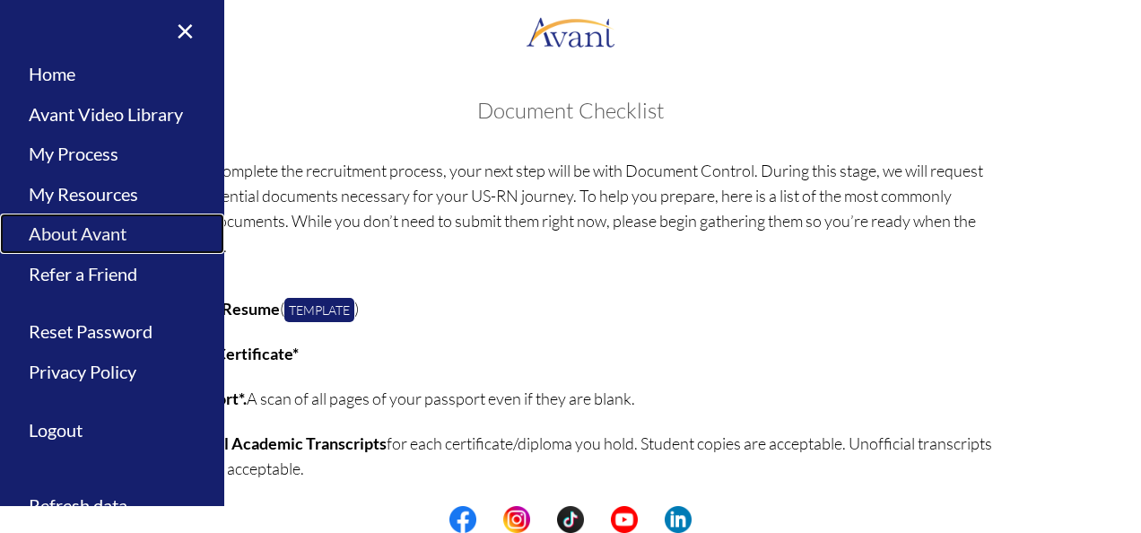
click at [77, 229] on link "About Avant" at bounding box center [112, 233] width 224 height 40
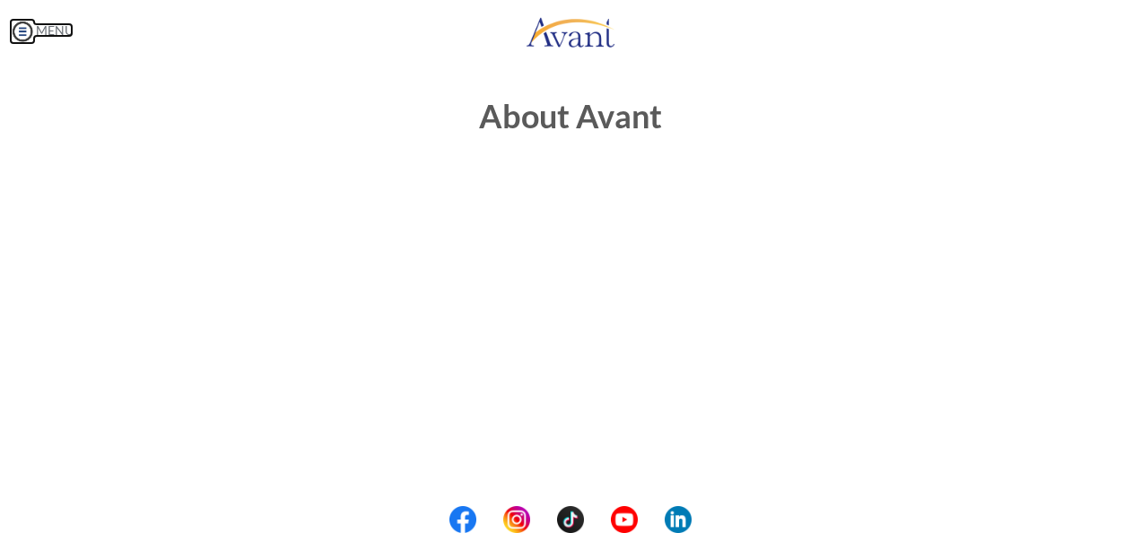
click at [22, 29] on img at bounding box center [22, 31] width 27 height 27
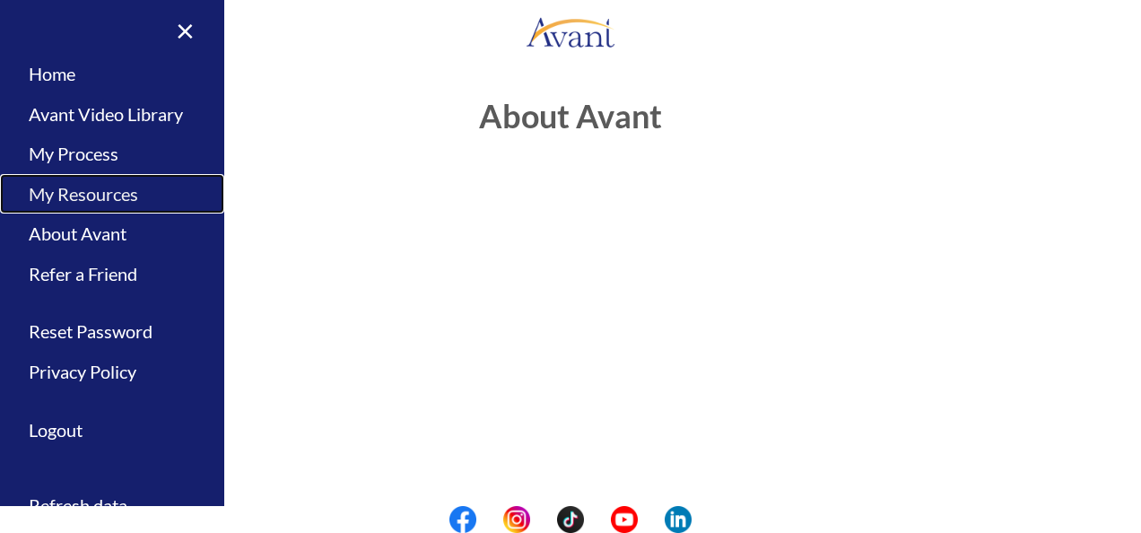
click at [84, 196] on link "My Resources" at bounding box center [112, 194] width 224 height 40
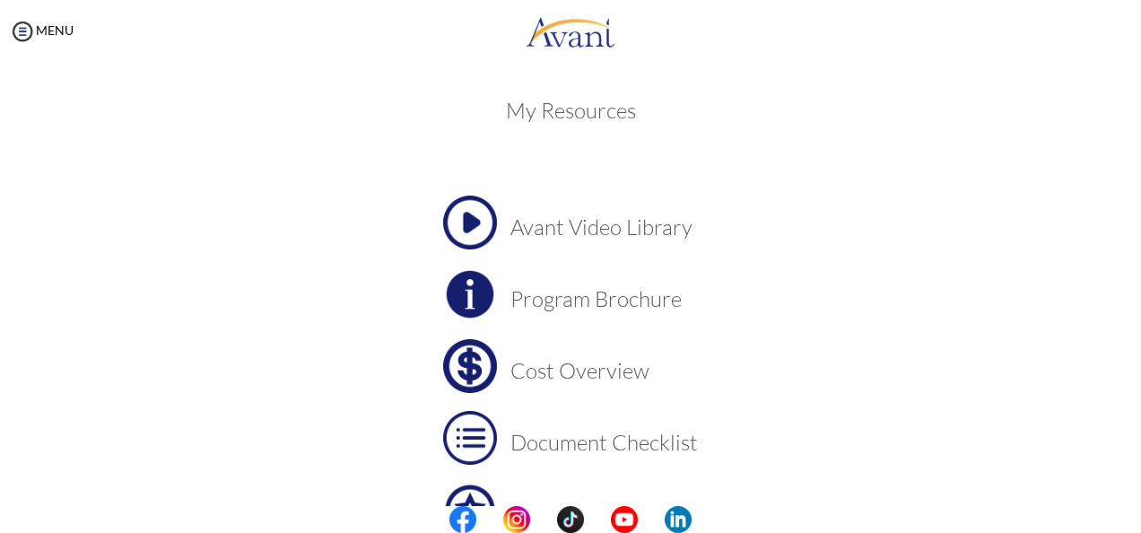
click at [563, 361] on h3 "Cost Overview" at bounding box center [603, 370] width 187 height 23
